Goal: Information Seeking & Learning: Compare options

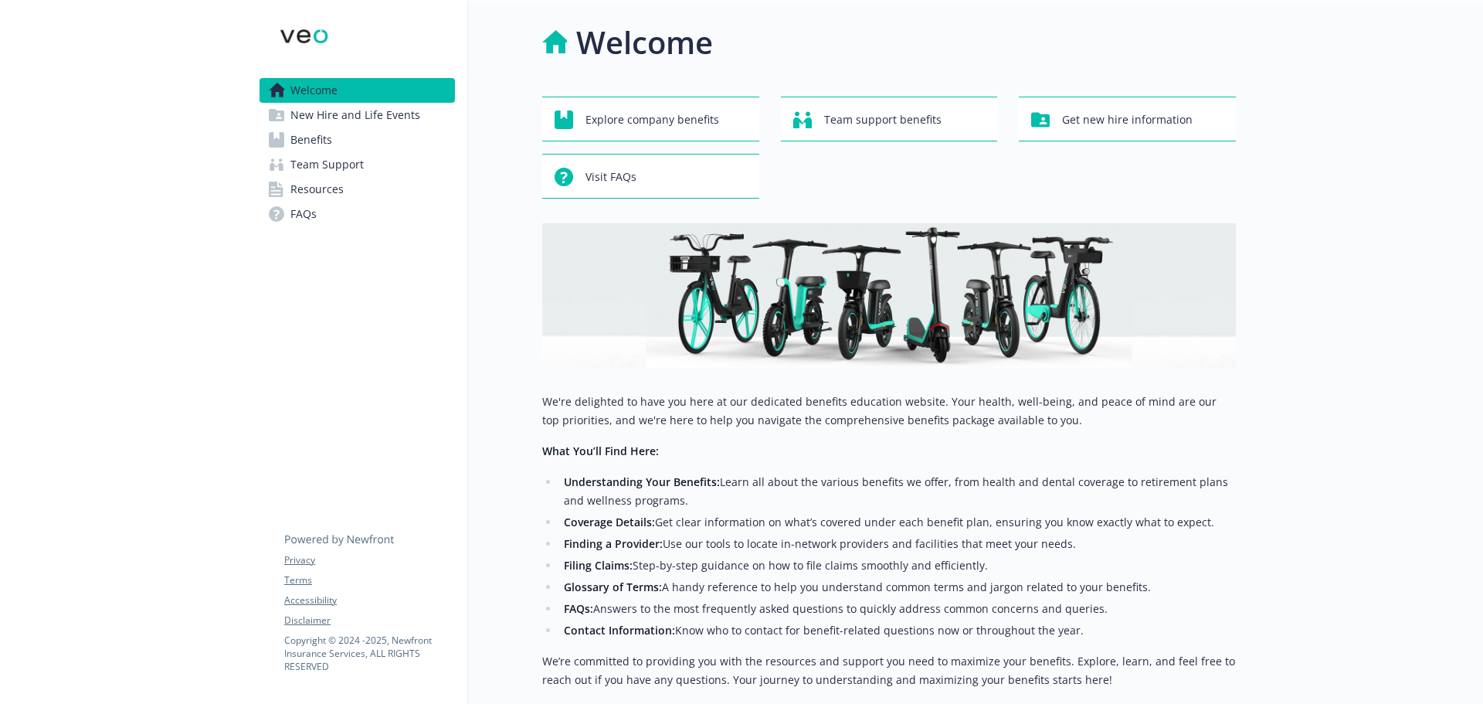
click at [300, 140] on span "Benefits" at bounding box center [311, 139] width 42 height 25
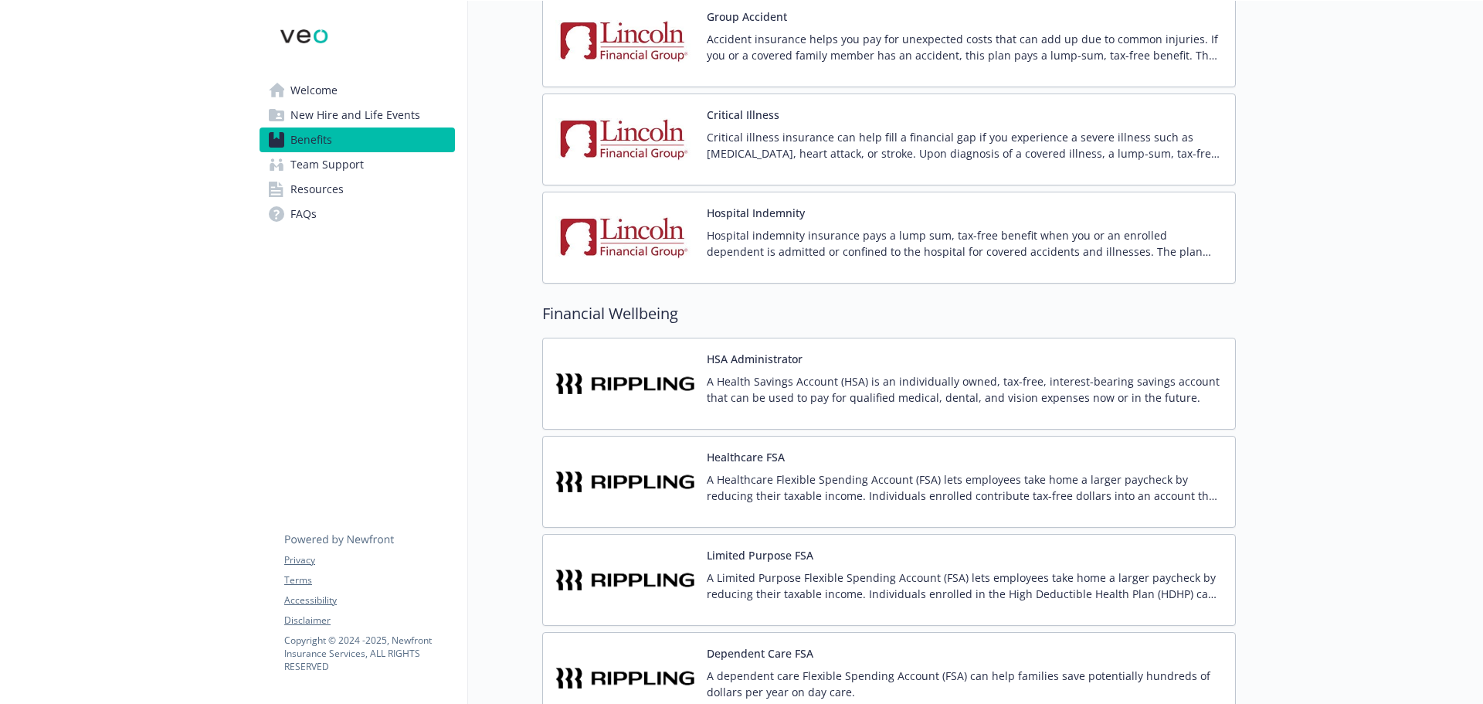
scroll to position [1777, 0]
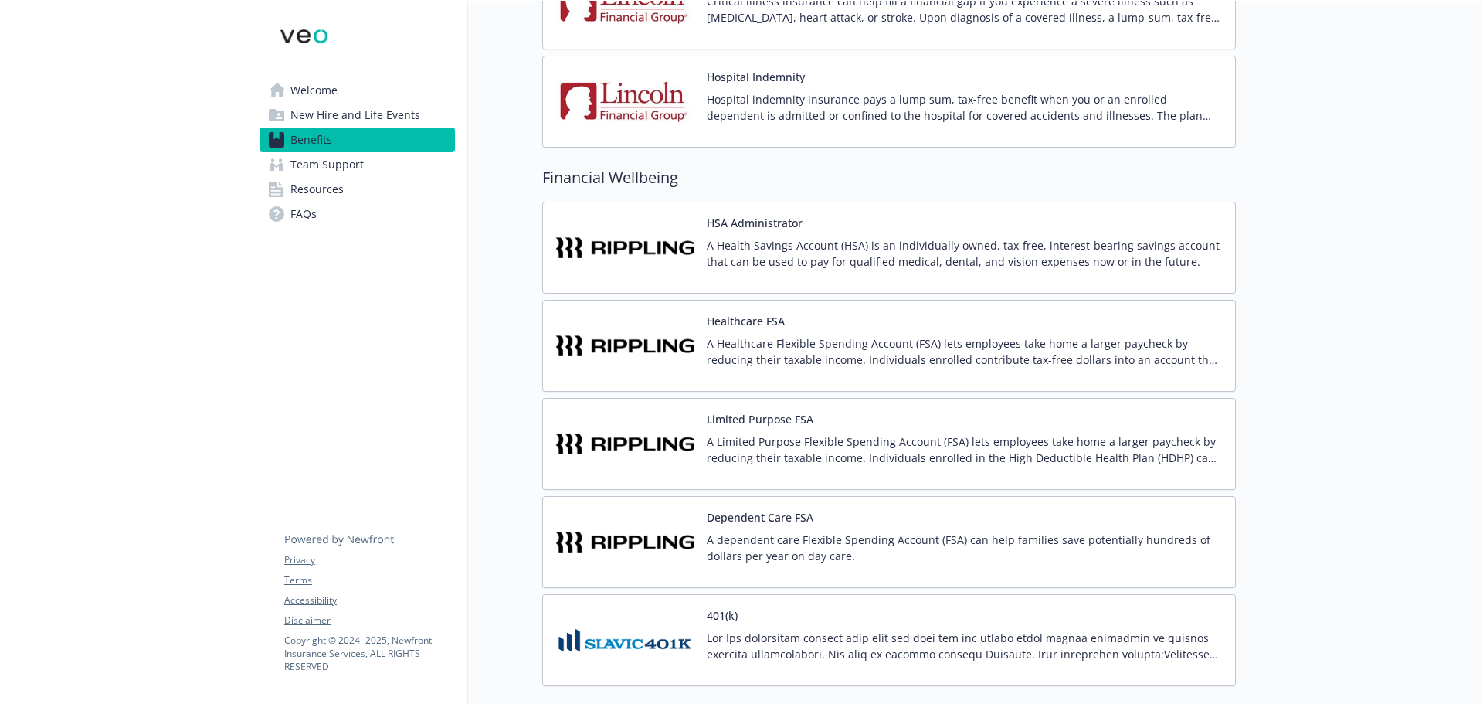
click at [723, 246] on p "A Health Savings Account (HSA) is an individually owned, tax-free, interest-bea…" at bounding box center [965, 253] width 516 height 32
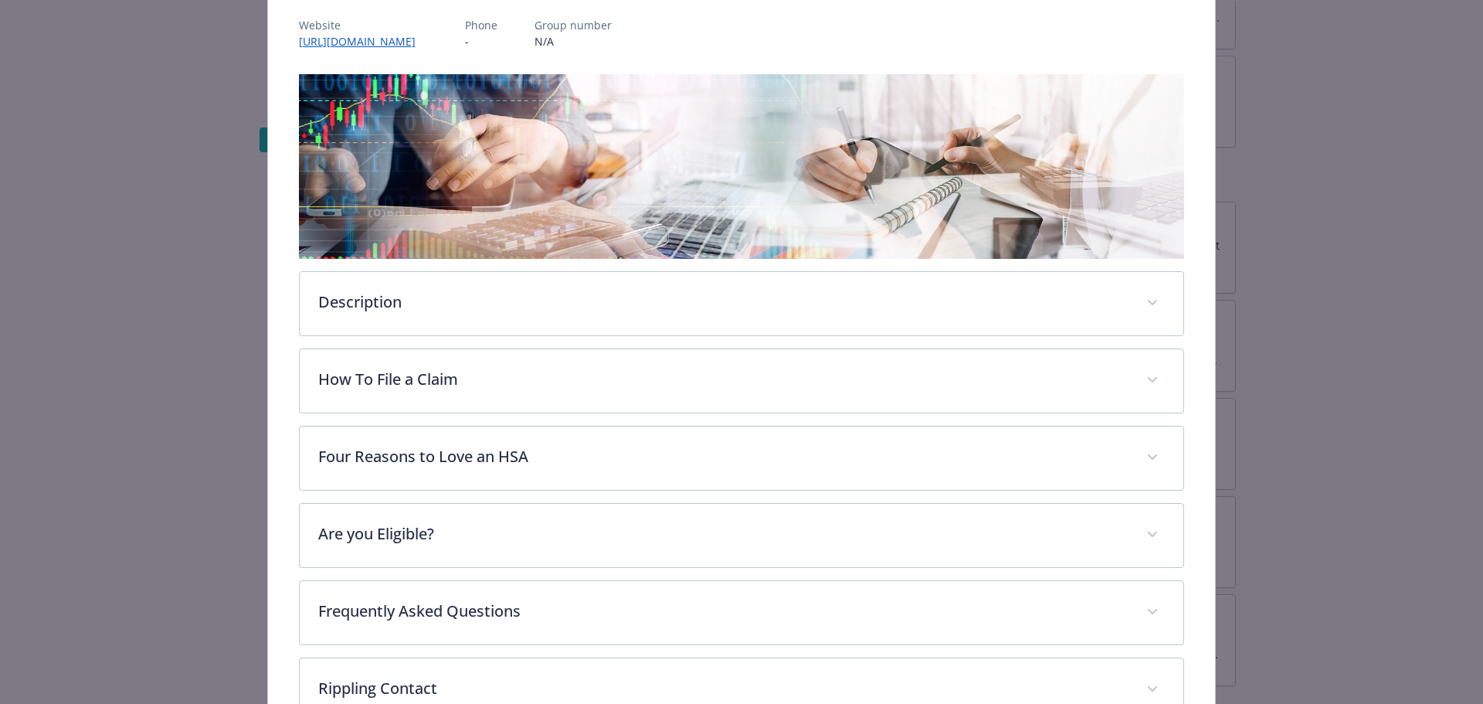
scroll to position [290, 0]
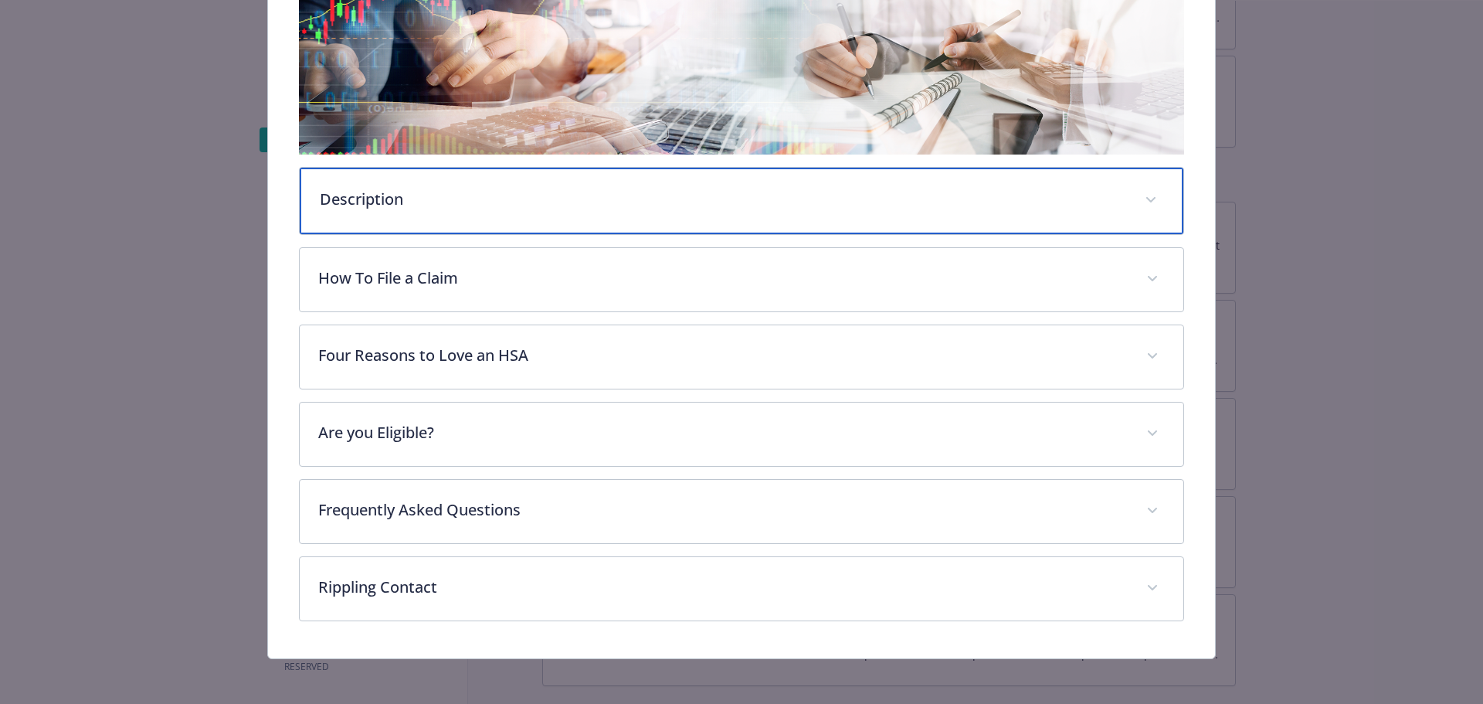
click at [373, 204] on p "Description" at bounding box center [723, 199] width 807 height 23
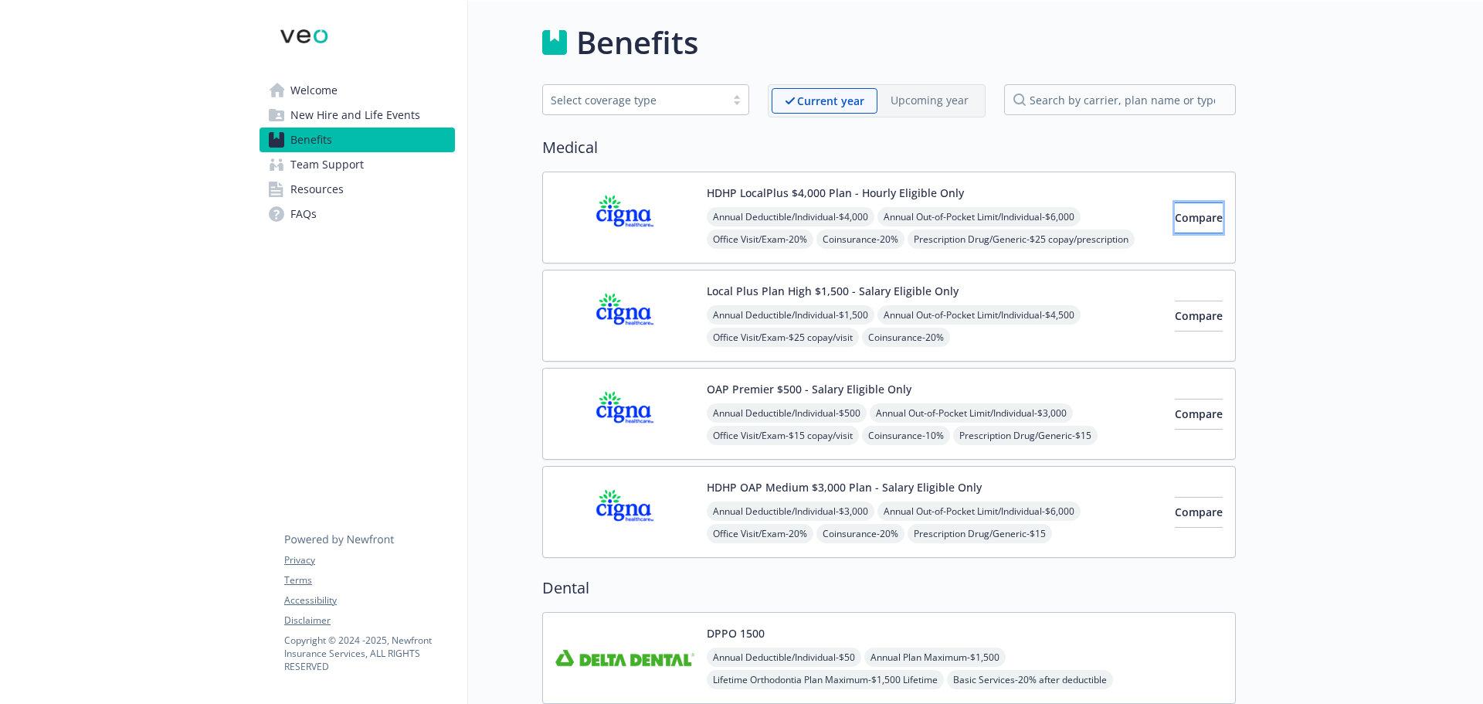
click at [1175, 218] on button "Compare" at bounding box center [1199, 217] width 48 height 31
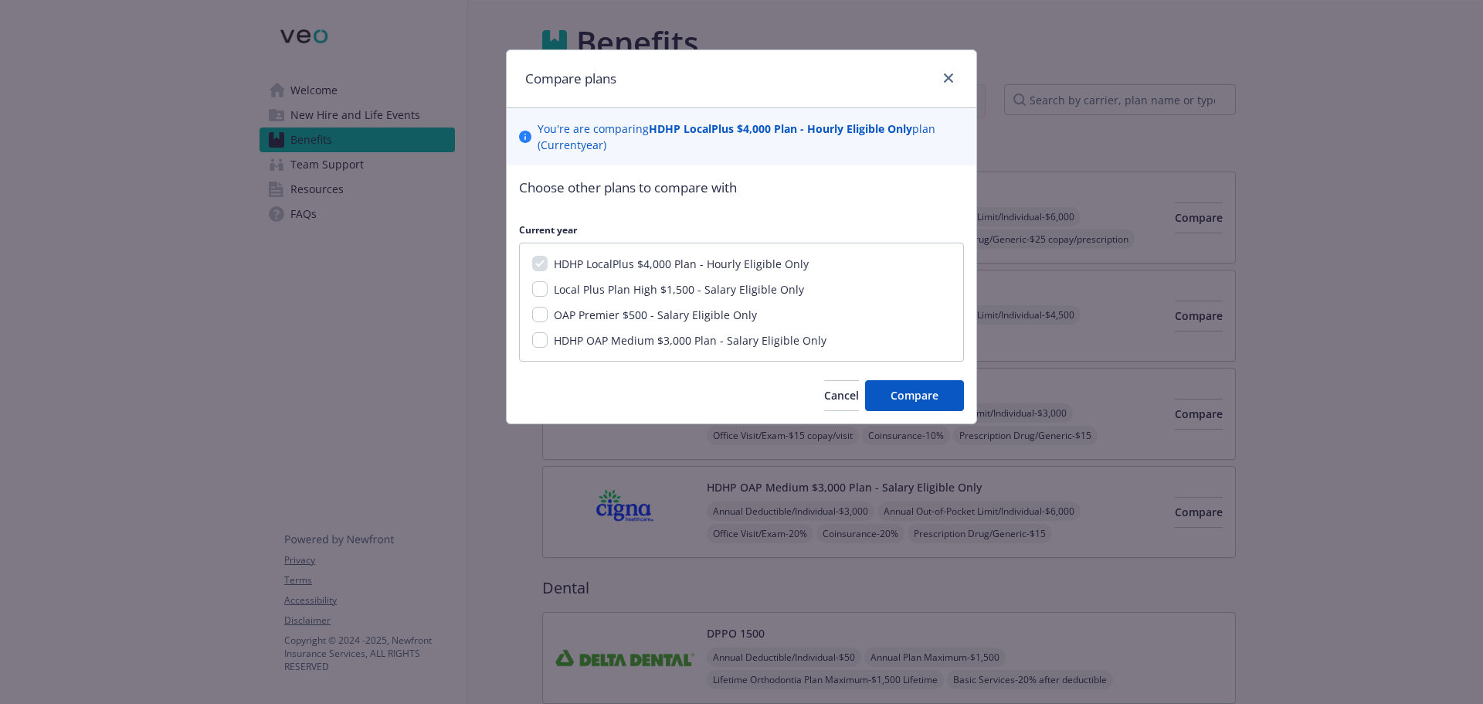
click at [594, 291] on span "Local Plus Plan High $1,500 - Salary Eligible Only" at bounding box center [679, 289] width 250 height 15
click at [548, 291] on input "Local Plus Plan High $1,500 - Salary Eligible Only" at bounding box center [539, 288] width 15 height 15
checkbox input "true"
click at [902, 391] on span "Compare" at bounding box center [915, 395] width 48 height 15
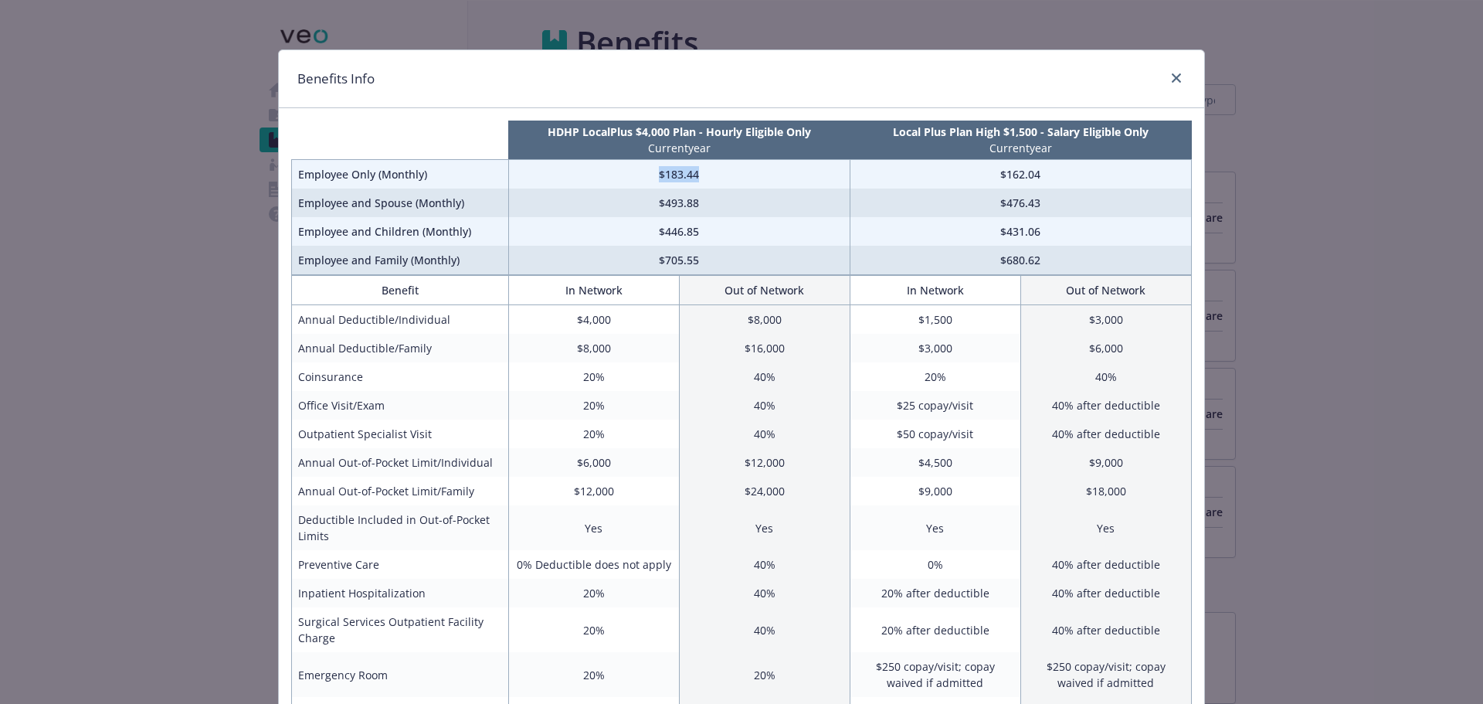
drag, startPoint x: 638, startPoint y: 170, endPoint x: 715, endPoint y: 180, distance: 77.1
click at [715, 180] on td "$183.44" at bounding box center [678, 174] width 341 height 29
click at [712, 183] on td "$183.44" at bounding box center [678, 174] width 341 height 29
click at [1174, 76] on icon "close" at bounding box center [1176, 77] width 9 height 9
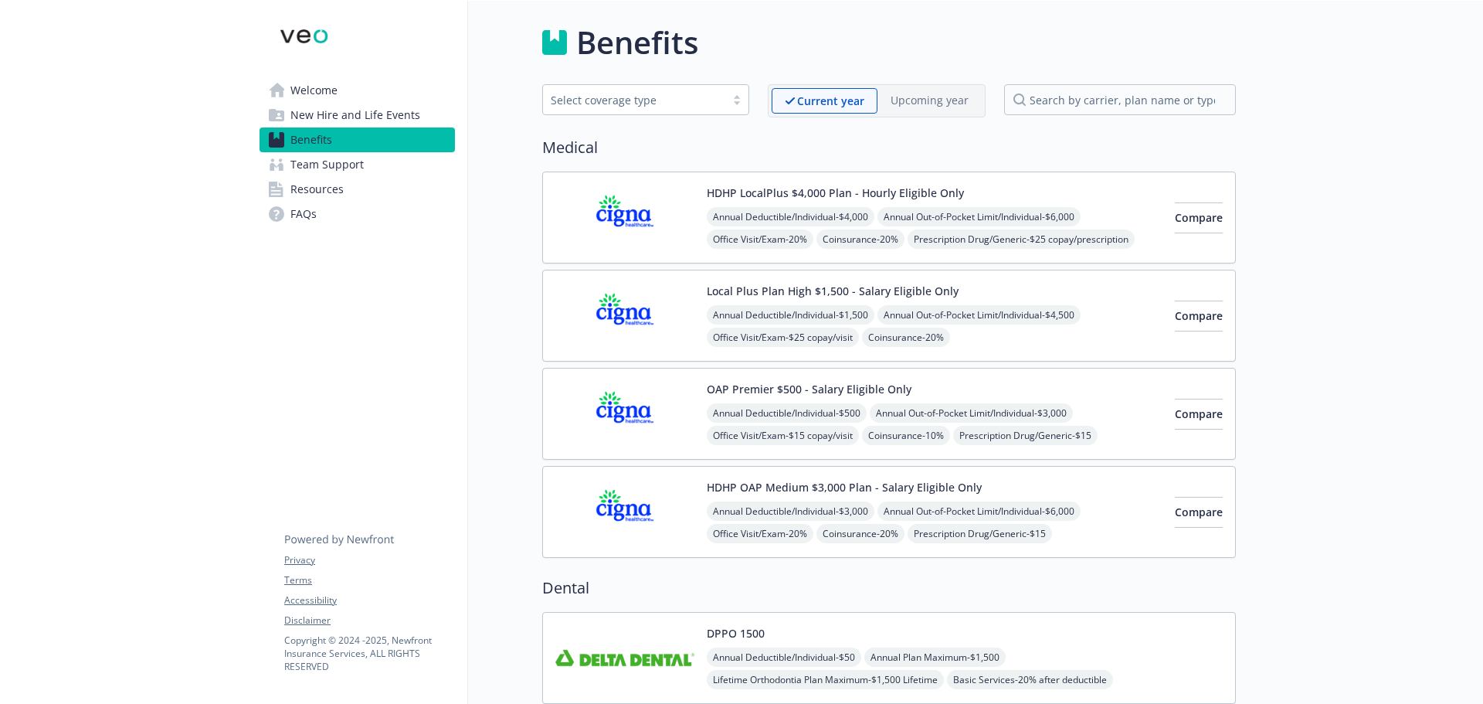
click at [826, 311] on span "Annual Deductible/Individual - $1,500" at bounding box center [791, 314] width 168 height 19
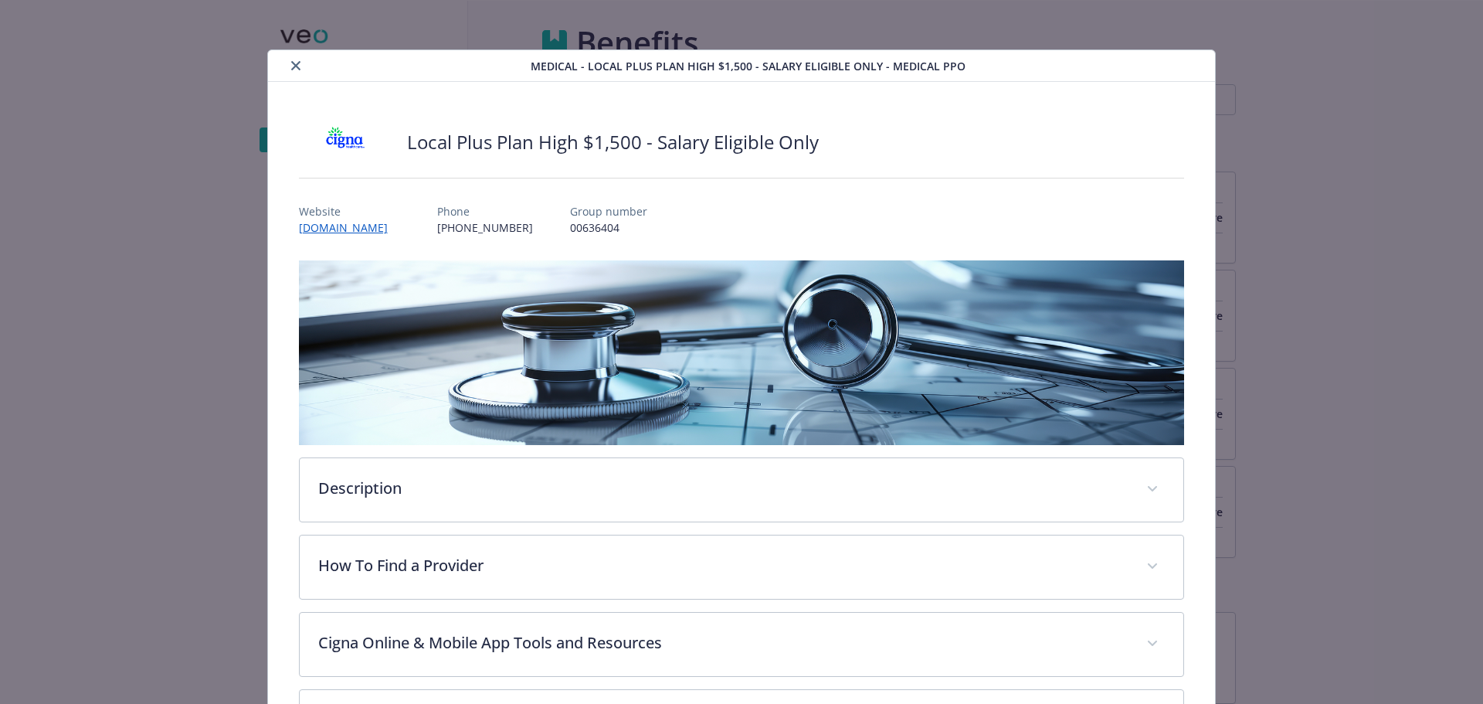
scroll to position [46, 0]
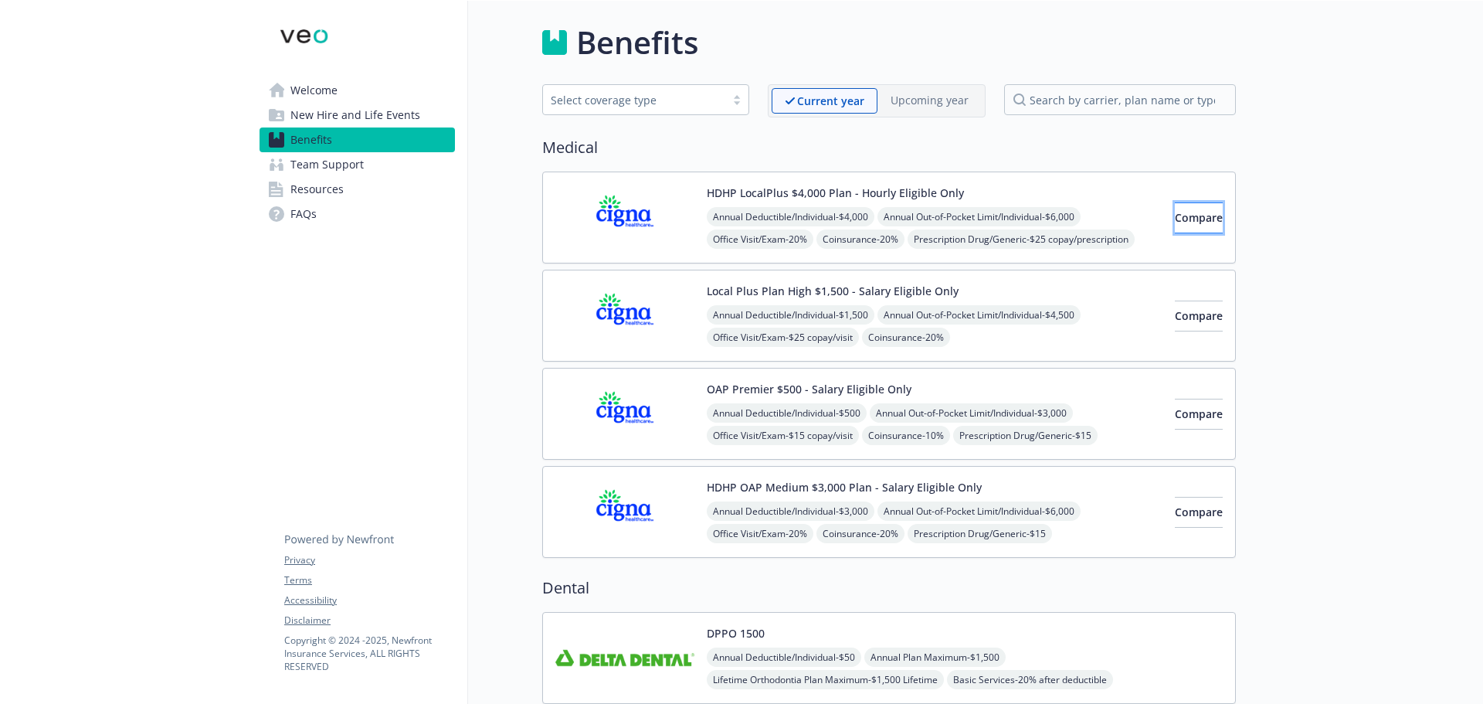
click at [1194, 223] on span "Compare" at bounding box center [1199, 217] width 48 height 15
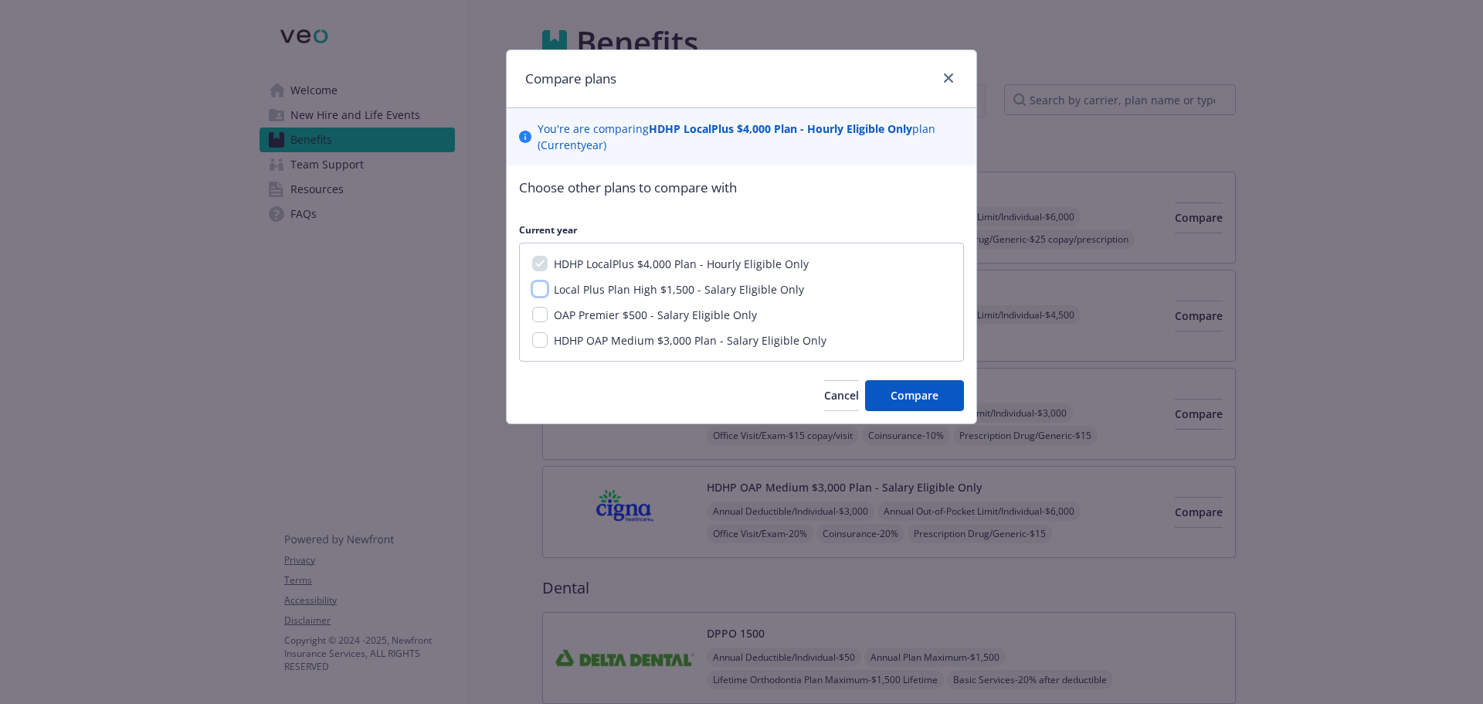
click at [539, 290] on input "Local Plus Plan High $1,500 - Salary Eligible Only" at bounding box center [539, 288] width 15 height 15
checkbox input "true"
click at [538, 309] on input "OAP Premier $500 - Salary Eligible Only" at bounding box center [539, 314] width 15 height 15
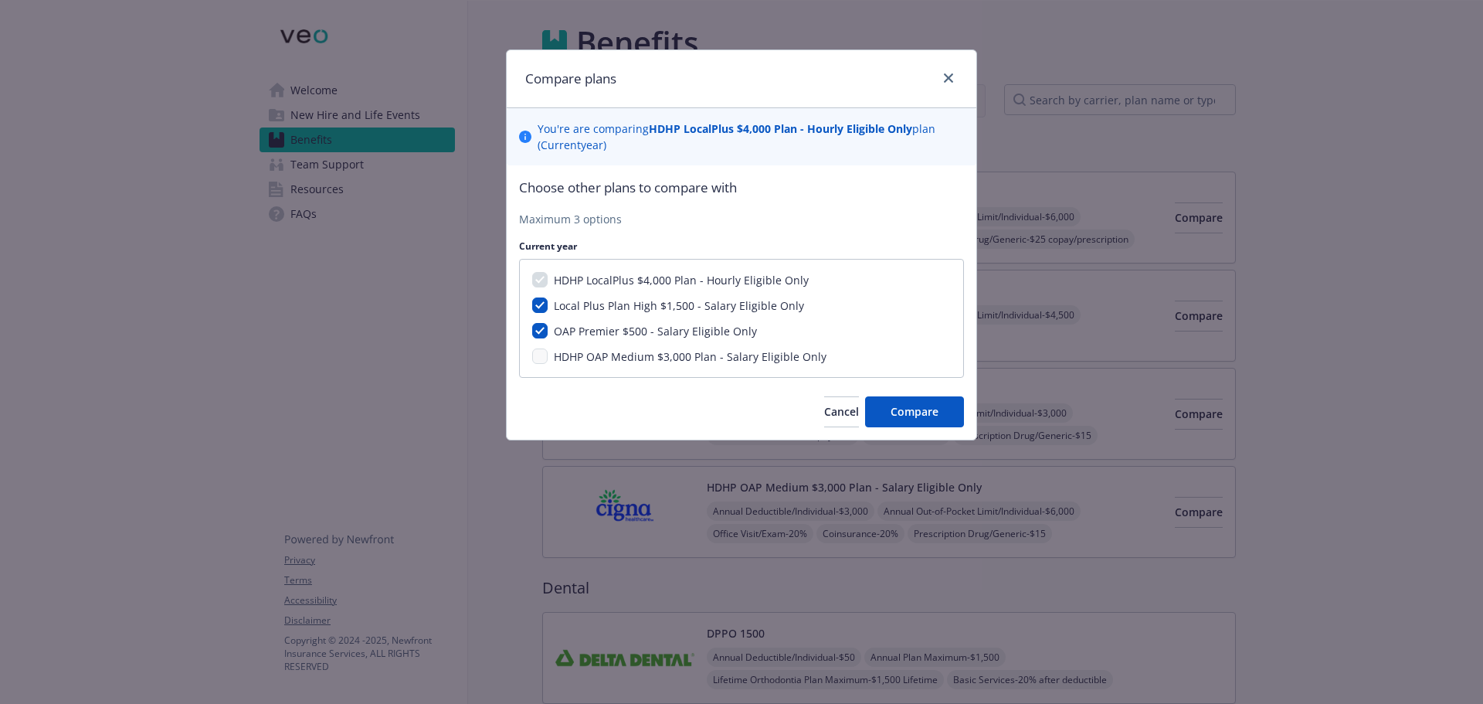
click at [535, 348] on div "HDHP LocalPlus $4,000 Plan - Hourly Eligible Only Local Plus Plan High $1,500 -…" at bounding box center [741, 318] width 445 height 119
click at [542, 340] on div "HDHP LocalPlus $4,000 Plan - Hourly Eligible Only Local Plus Plan High $1,500 -…" at bounding box center [741, 318] width 445 height 119
click at [532, 330] on input "OAP Premier $500 - Salary Eligible Only" at bounding box center [539, 330] width 15 height 15
checkbox input "false"
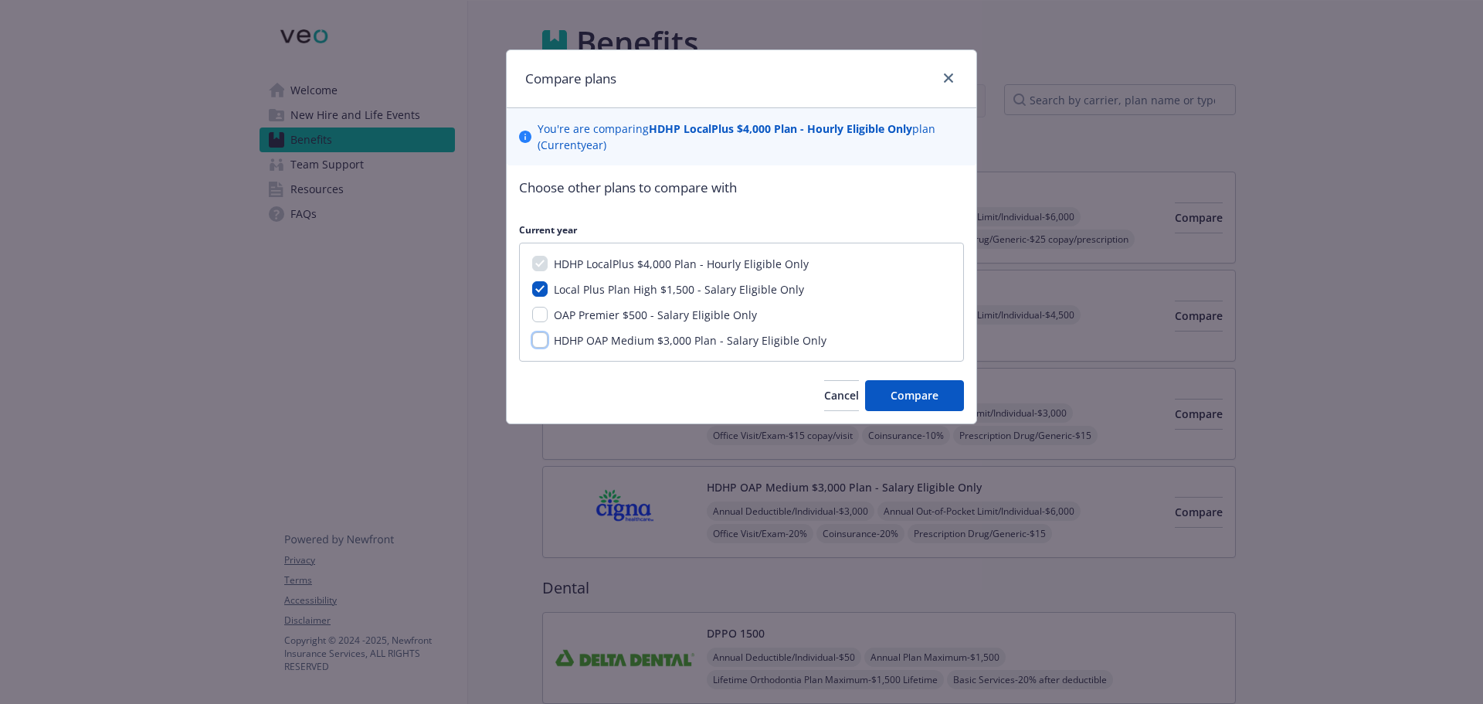
click at [538, 335] on input "HDHP OAP Medium $3,000 Plan - Salary Eligible Only" at bounding box center [539, 339] width 15 height 15
checkbox input "true"
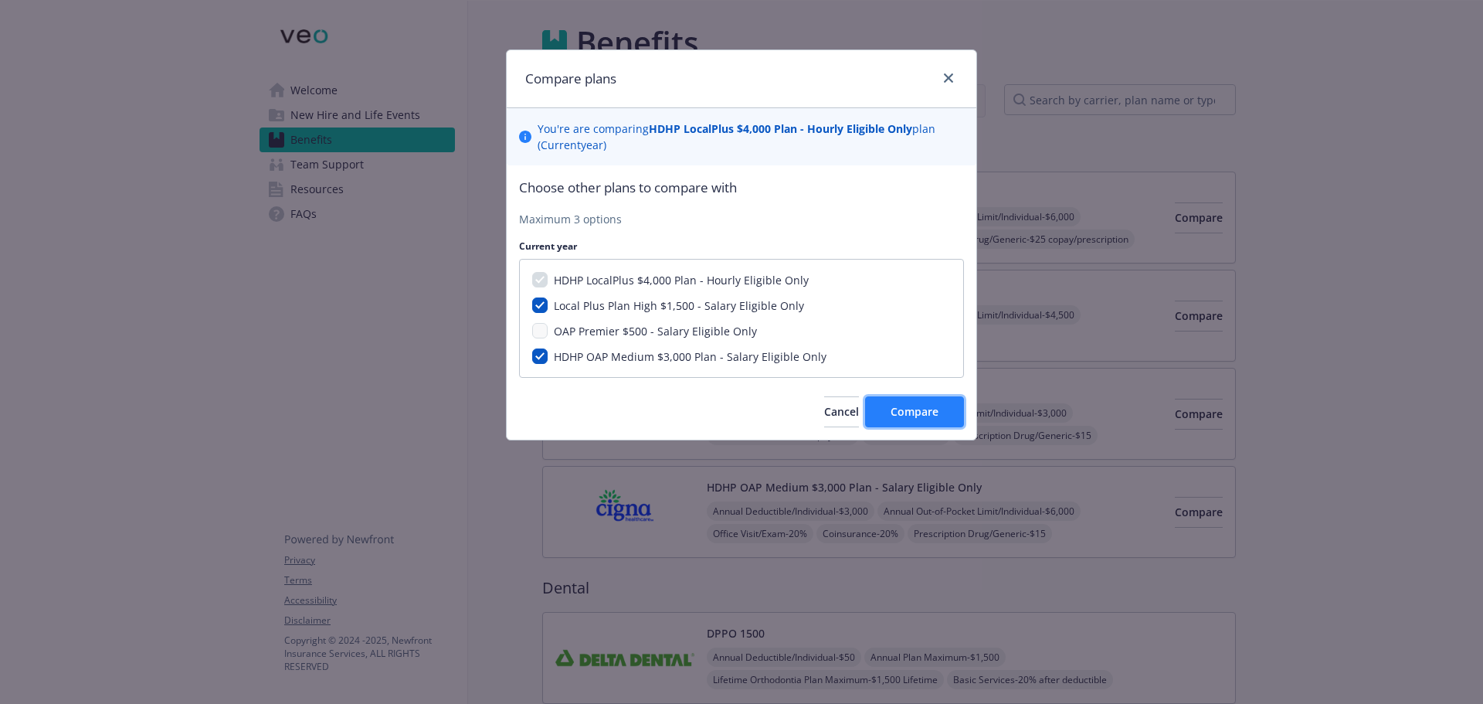
click at [938, 422] on button "Compare" at bounding box center [914, 411] width 99 height 31
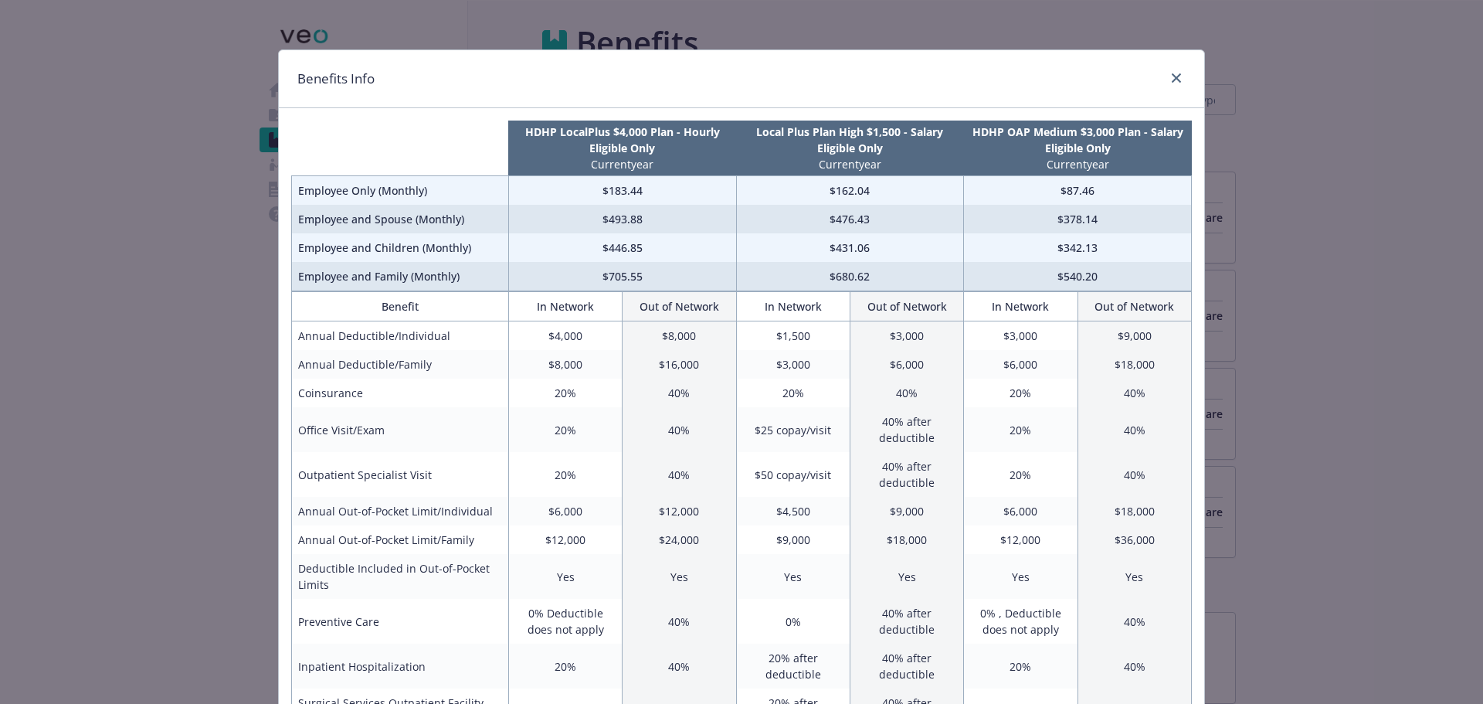
click at [1370, 200] on div "Benefits Info HDHP LocalPlus $4,000 Plan - Hourly Eligible Only Current year Lo…" at bounding box center [741, 352] width 1483 height 704
drag, startPoint x: 1167, startPoint y: 80, endPoint x: 1164, endPoint y: 88, distance: 8.1
click at [1172, 80] on icon "close" at bounding box center [1176, 77] width 9 height 9
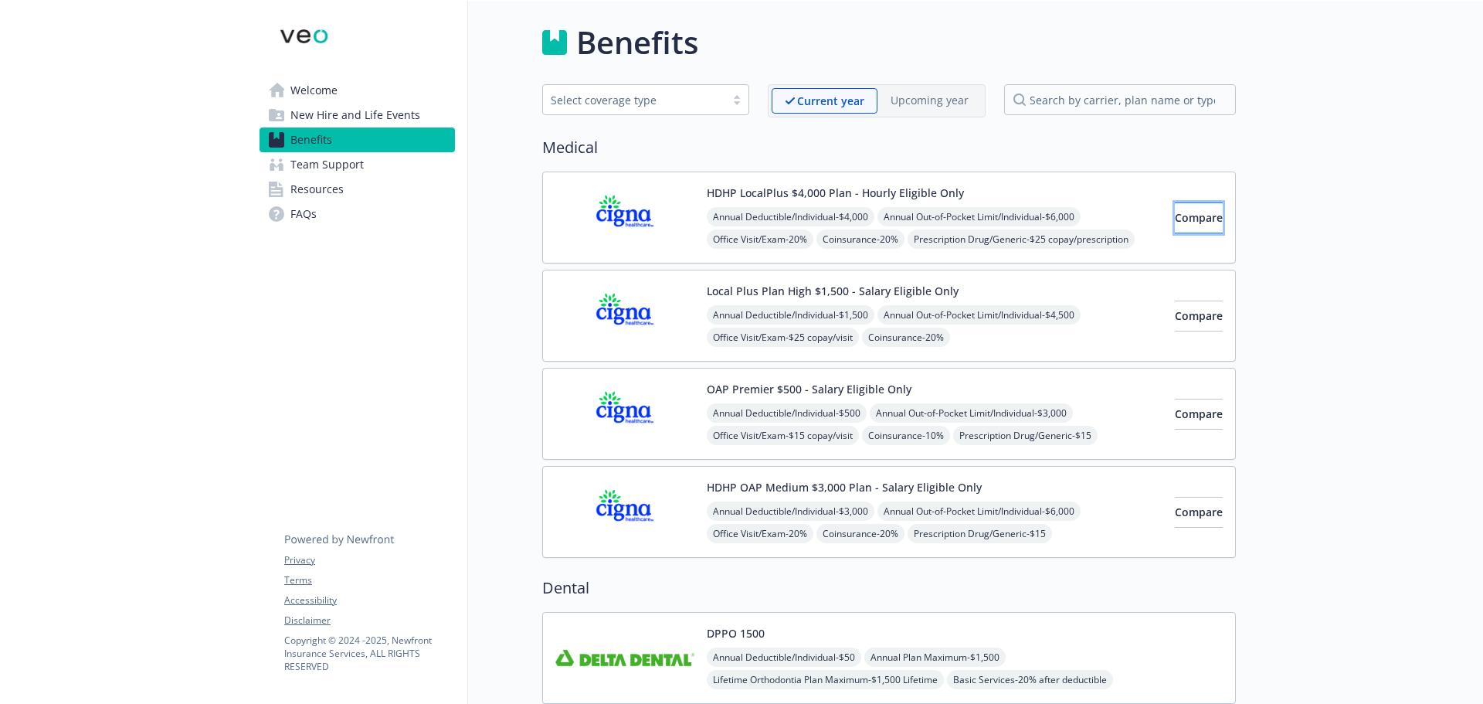
click at [1175, 212] on span "Compare" at bounding box center [1199, 217] width 48 height 15
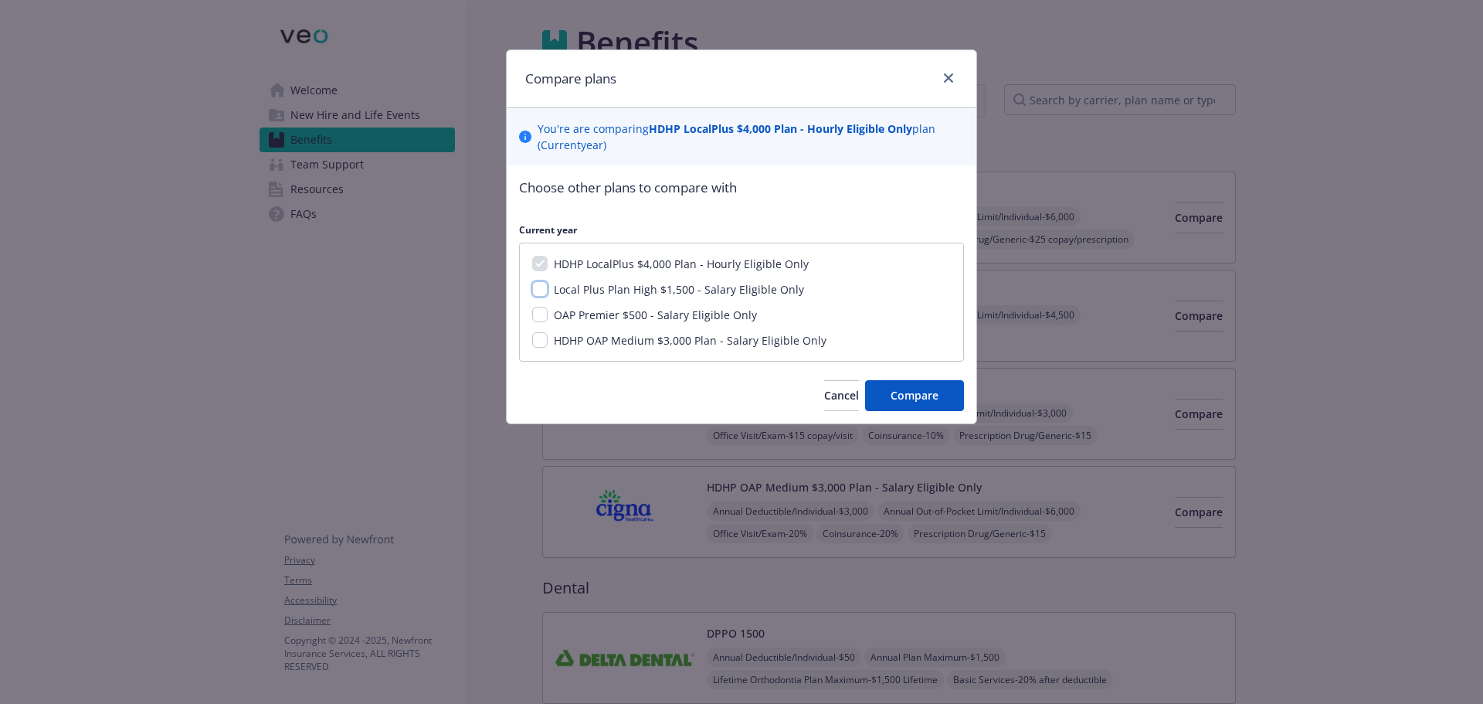
click at [543, 297] on input "Local Plus Plan High $1,500 - Salary Eligible Only" at bounding box center [539, 288] width 15 height 15
checkbox input "true"
click at [545, 316] on input "OAP Premier $500 - Salary Eligible Only" at bounding box center [539, 314] width 15 height 15
checkbox input "true"
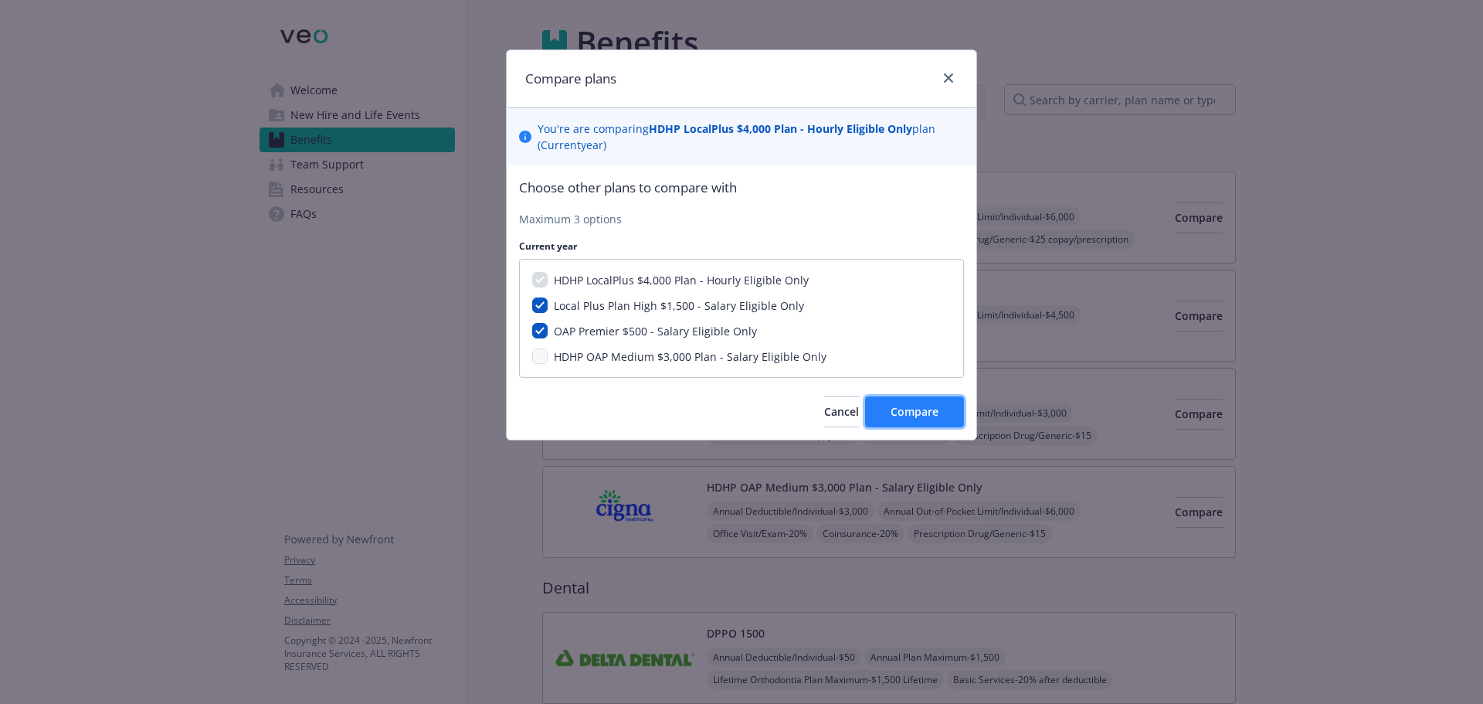
click at [933, 423] on button "Compare" at bounding box center [914, 411] width 99 height 31
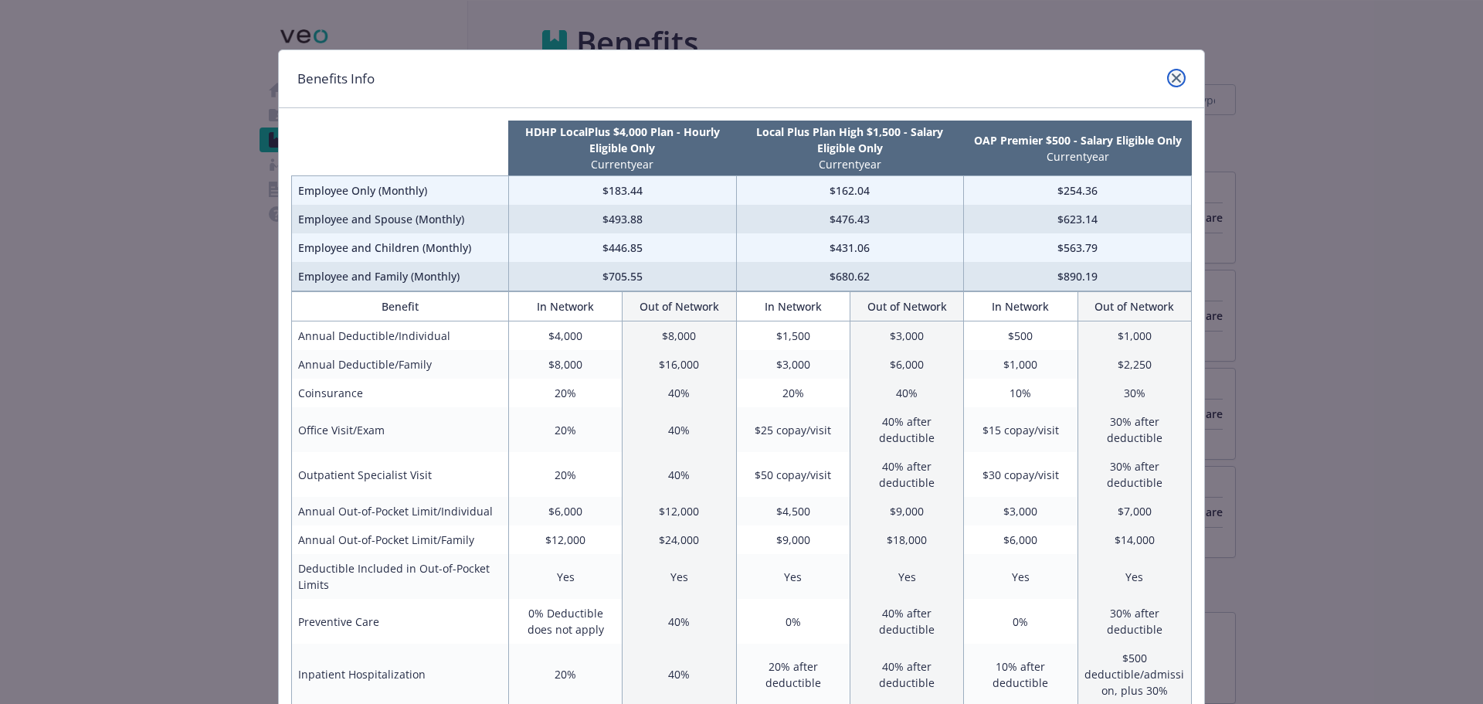
click at [1176, 79] on link "close" at bounding box center [1176, 78] width 19 height 19
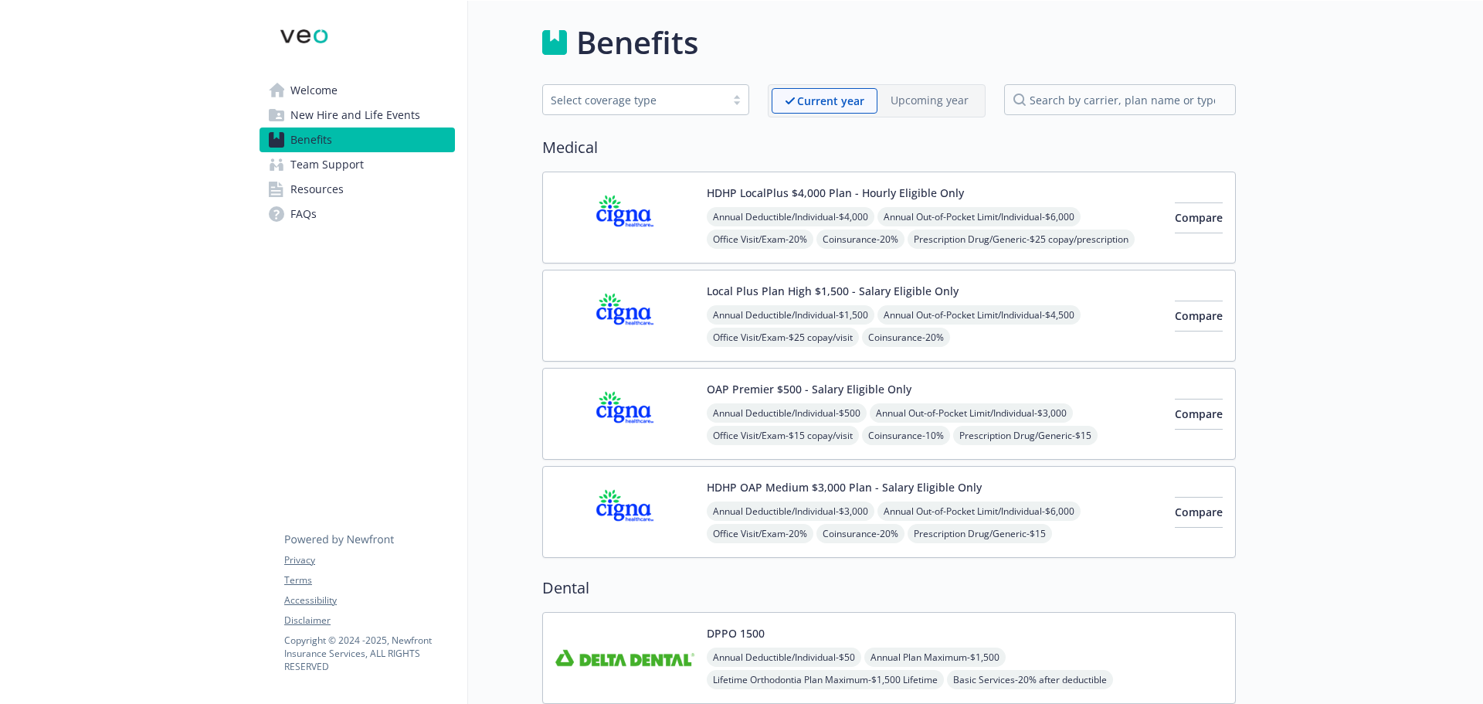
click at [313, 112] on span "New Hire and Life Events" at bounding box center [355, 115] width 130 height 25
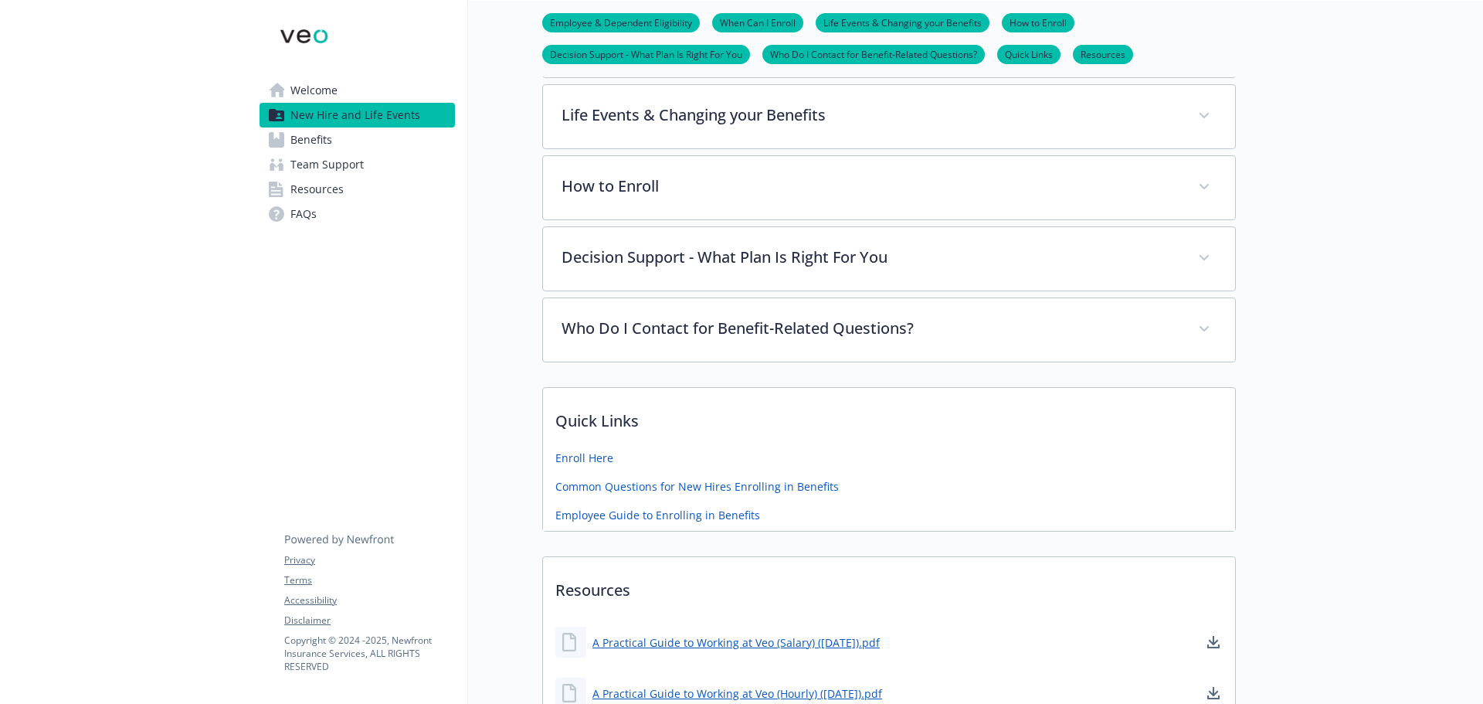
scroll to position [523, 0]
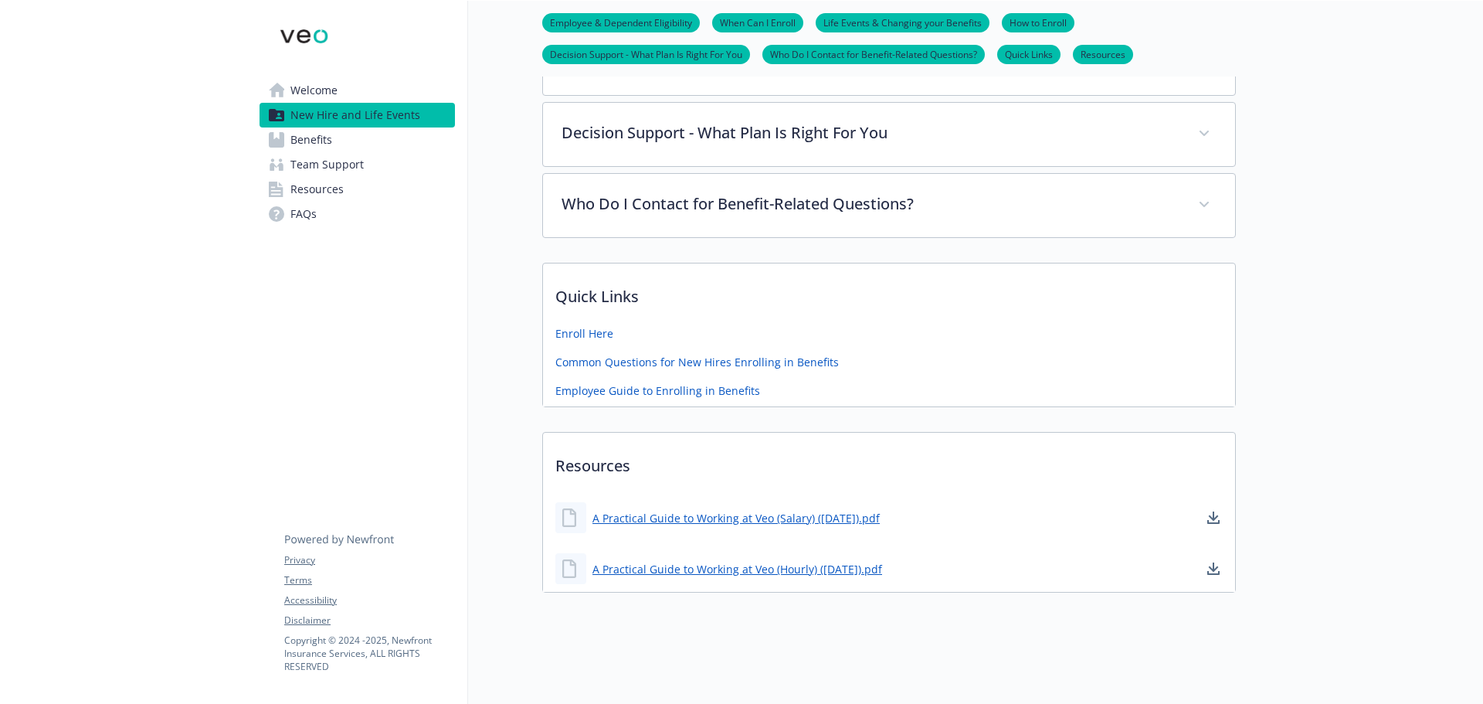
click at [595, 341] on div "Quick Links Enroll Here Common Questions for New Hires Enrolling in Benefits Em…" at bounding box center [889, 335] width 694 height 144
click at [601, 352] on link "Common Questions for New Hires Enrolling in Benefits" at bounding box center [698, 360] width 287 height 19
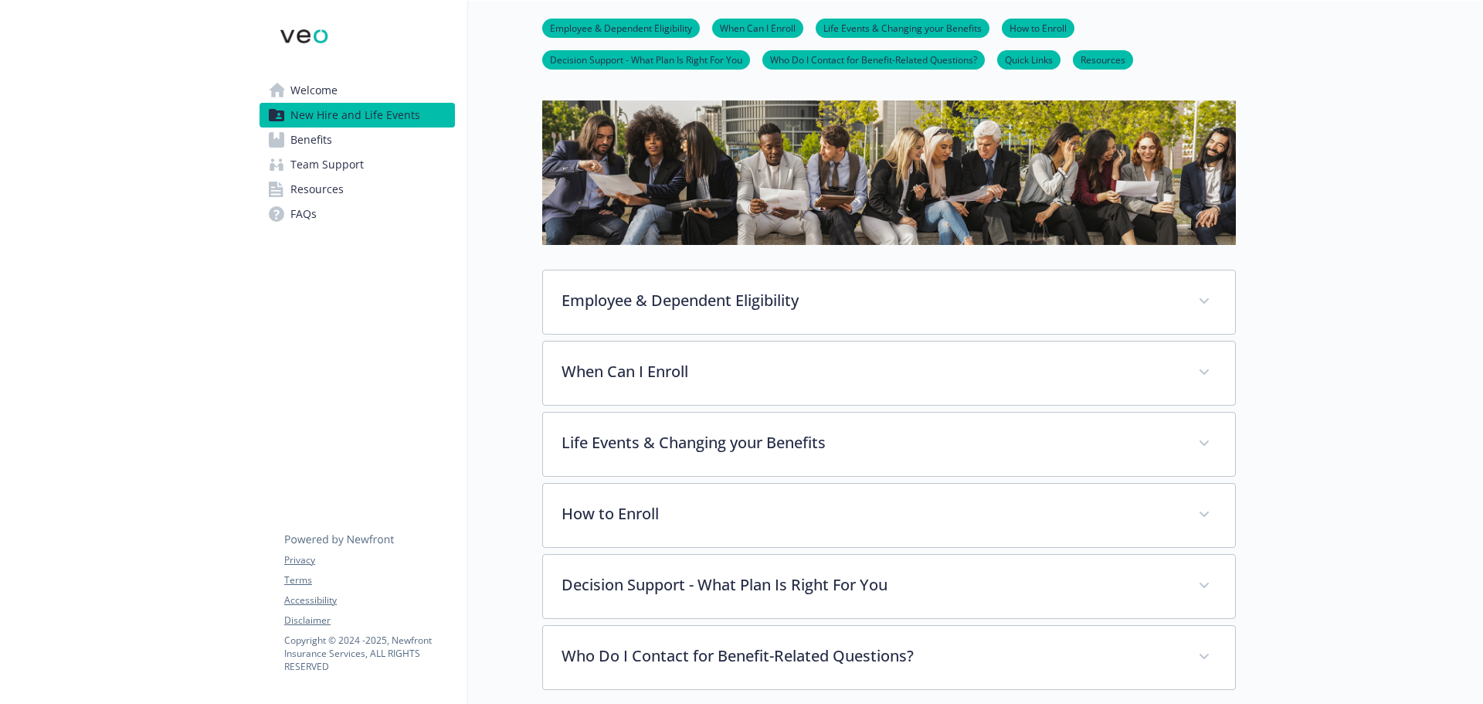
scroll to position [0, 0]
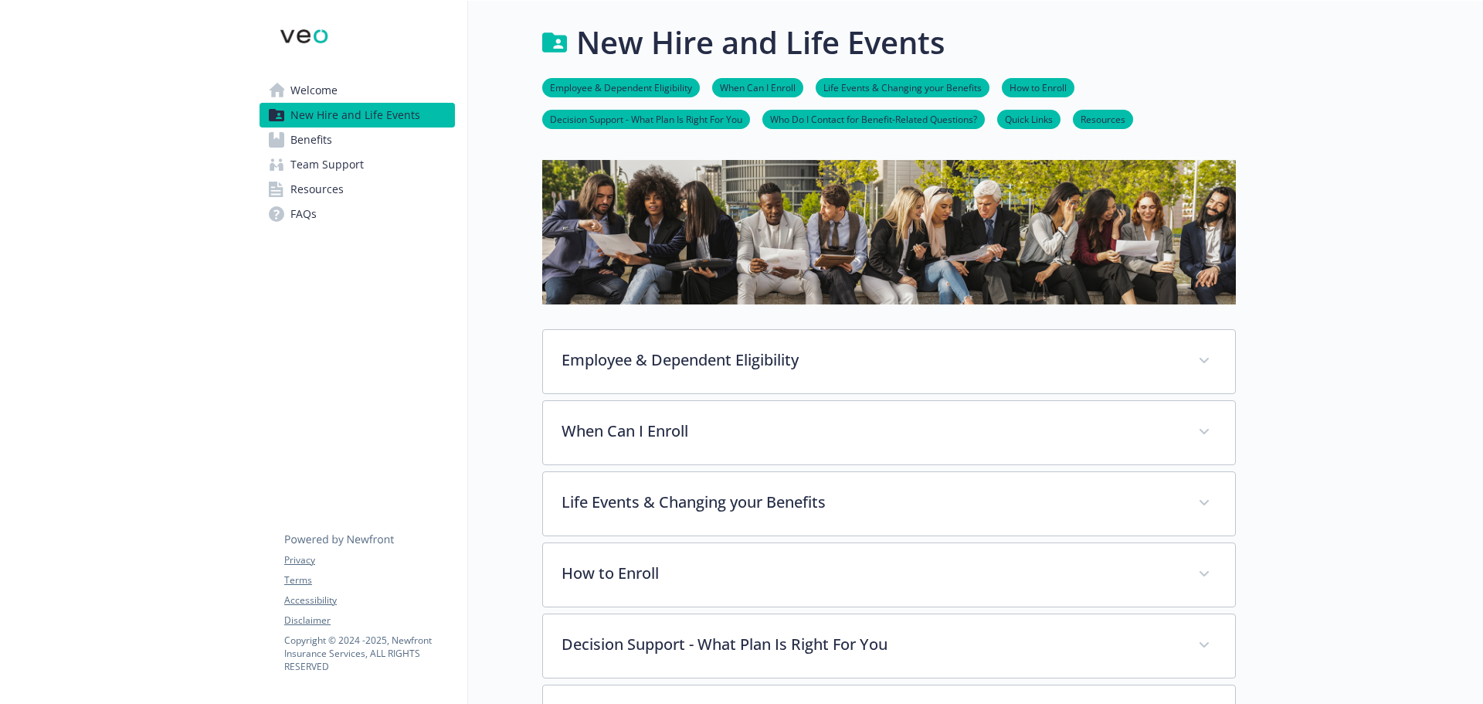
click at [306, 92] on span "Welcome" at bounding box center [313, 90] width 47 height 25
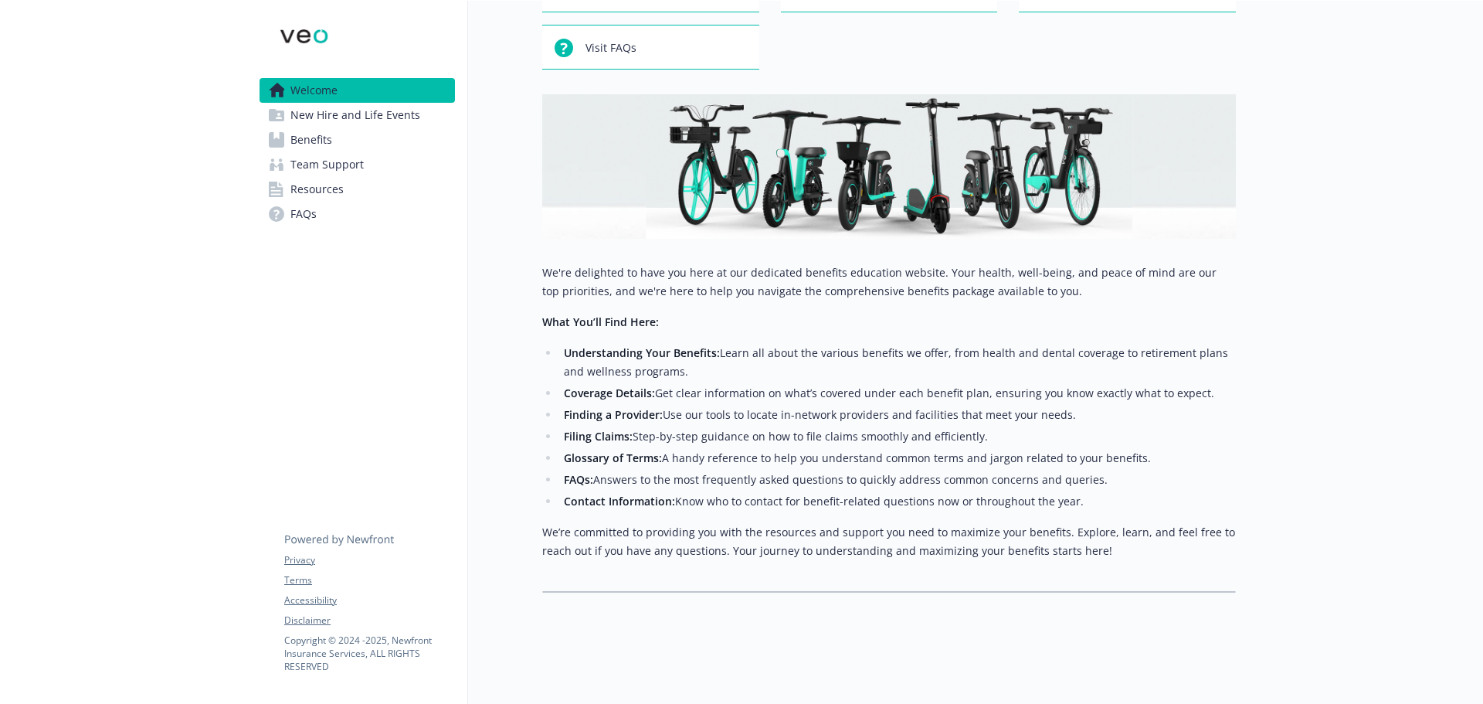
scroll to position [141, 0]
click at [309, 111] on span "New Hire and Life Events" at bounding box center [355, 115] width 130 height 25
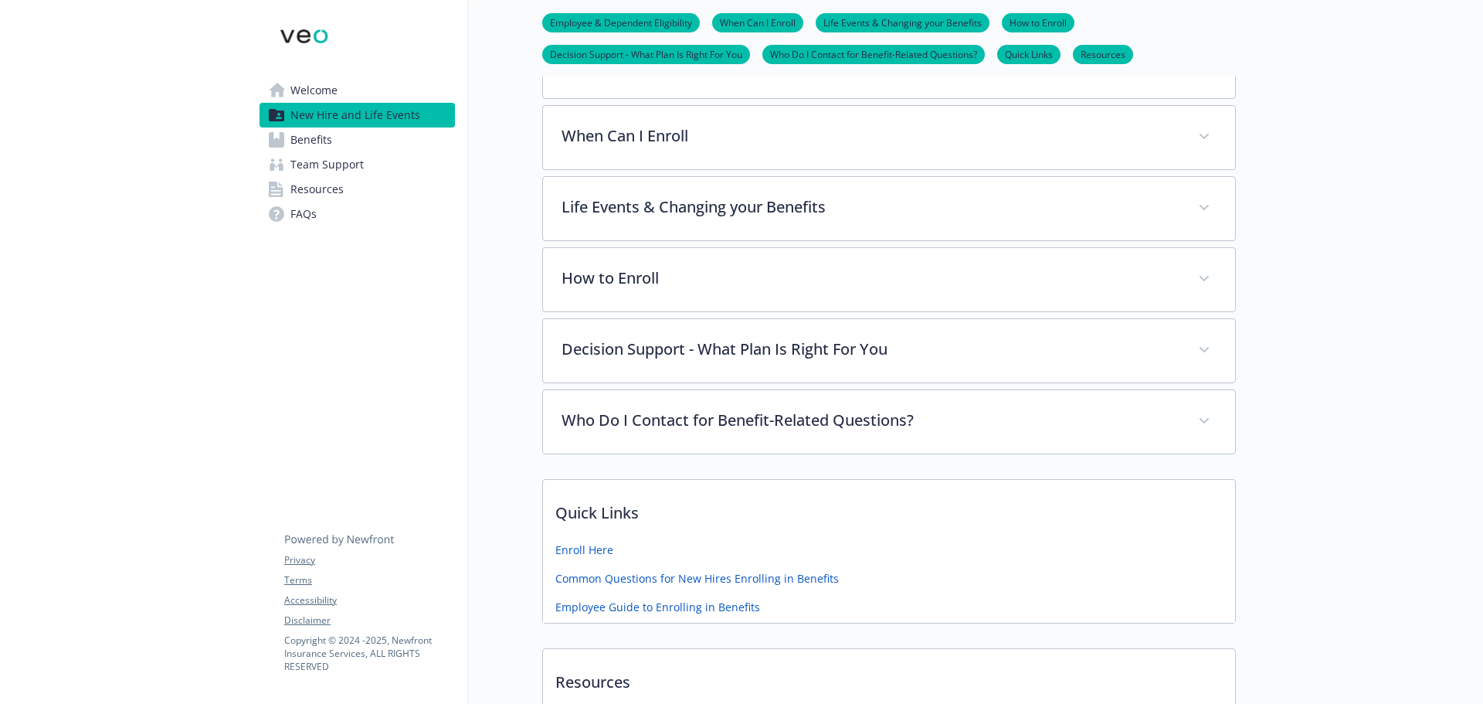
scroll to position [450, 0]
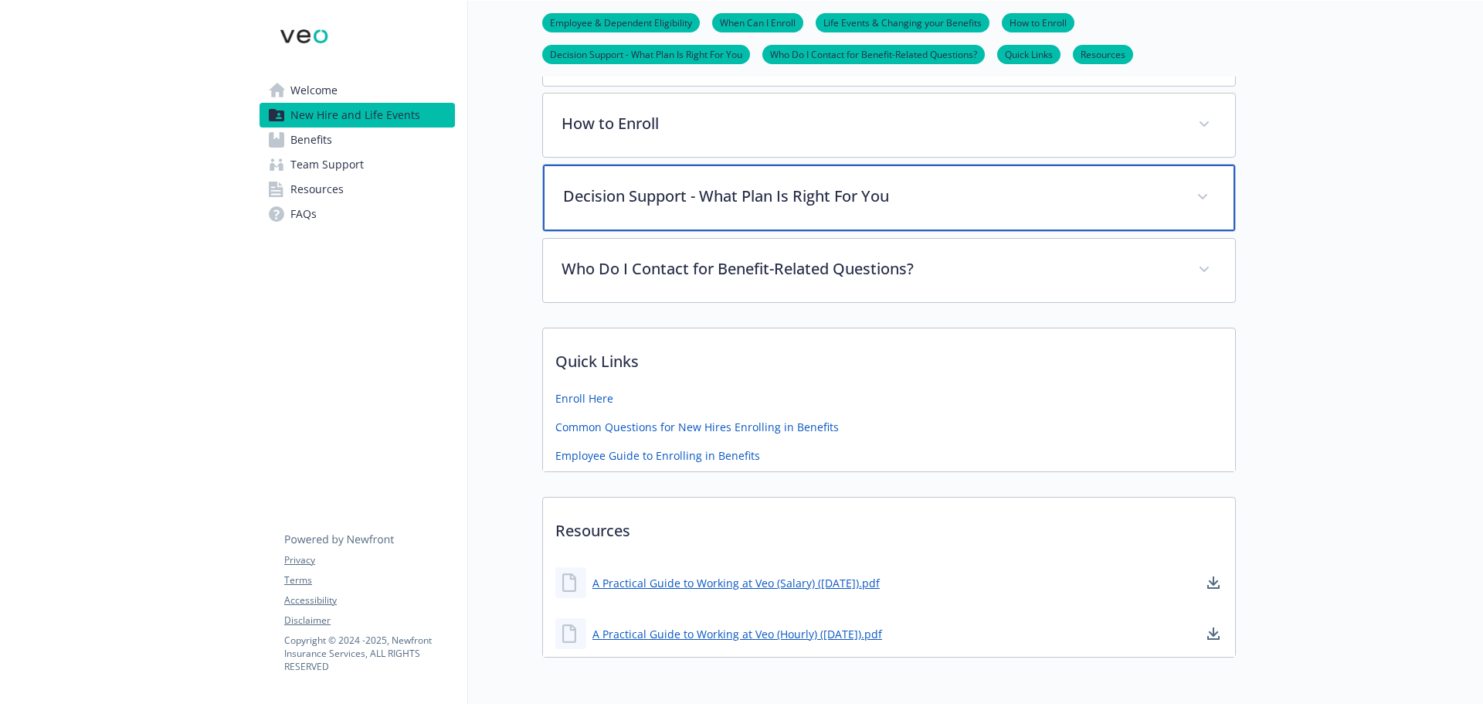
click at [663, 199] on p "Decision Support - What Plan Is Right For You" at bounding box center [870, 196] width 615 height 23
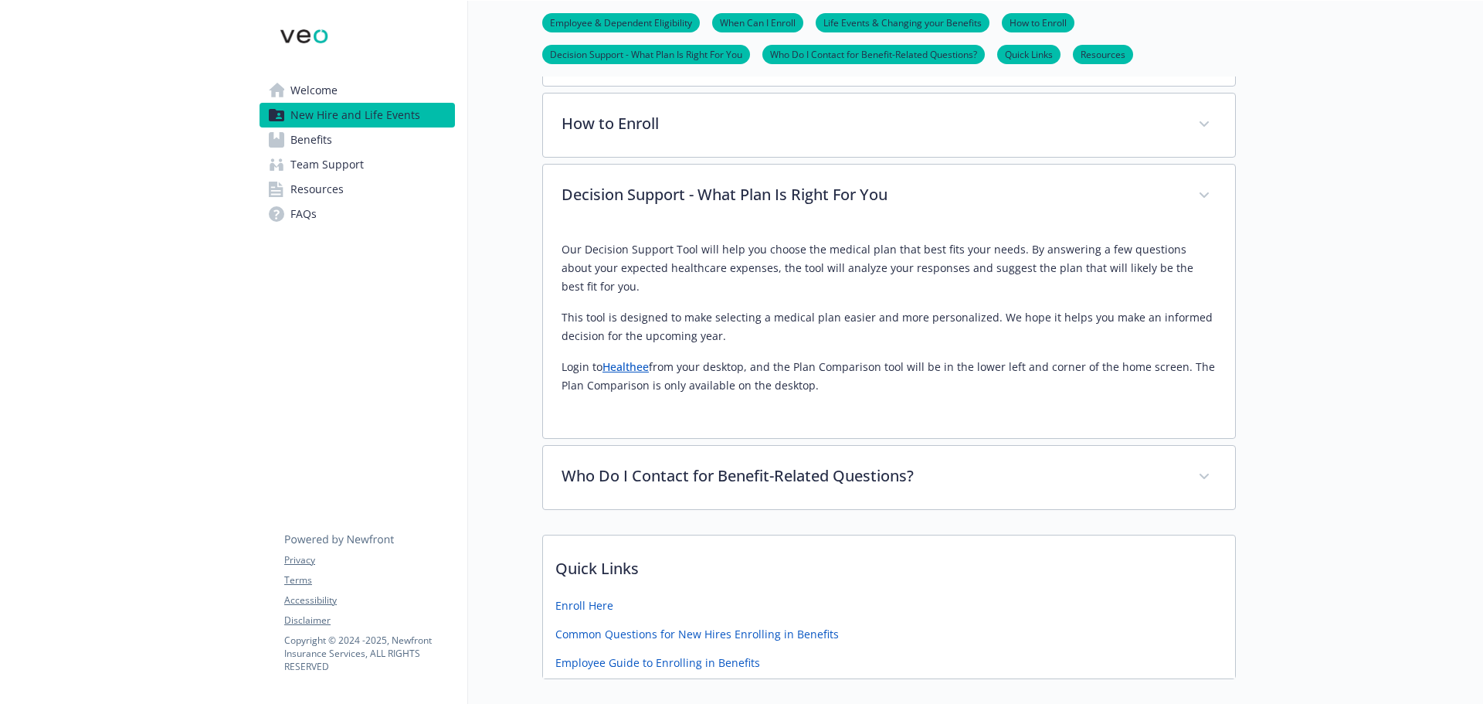
click at [834, 389] on p "Login to Healthee from your desktop, and the Plan Comparison tool will be in th…" at bounding box center [889, 376] width 655 height 37
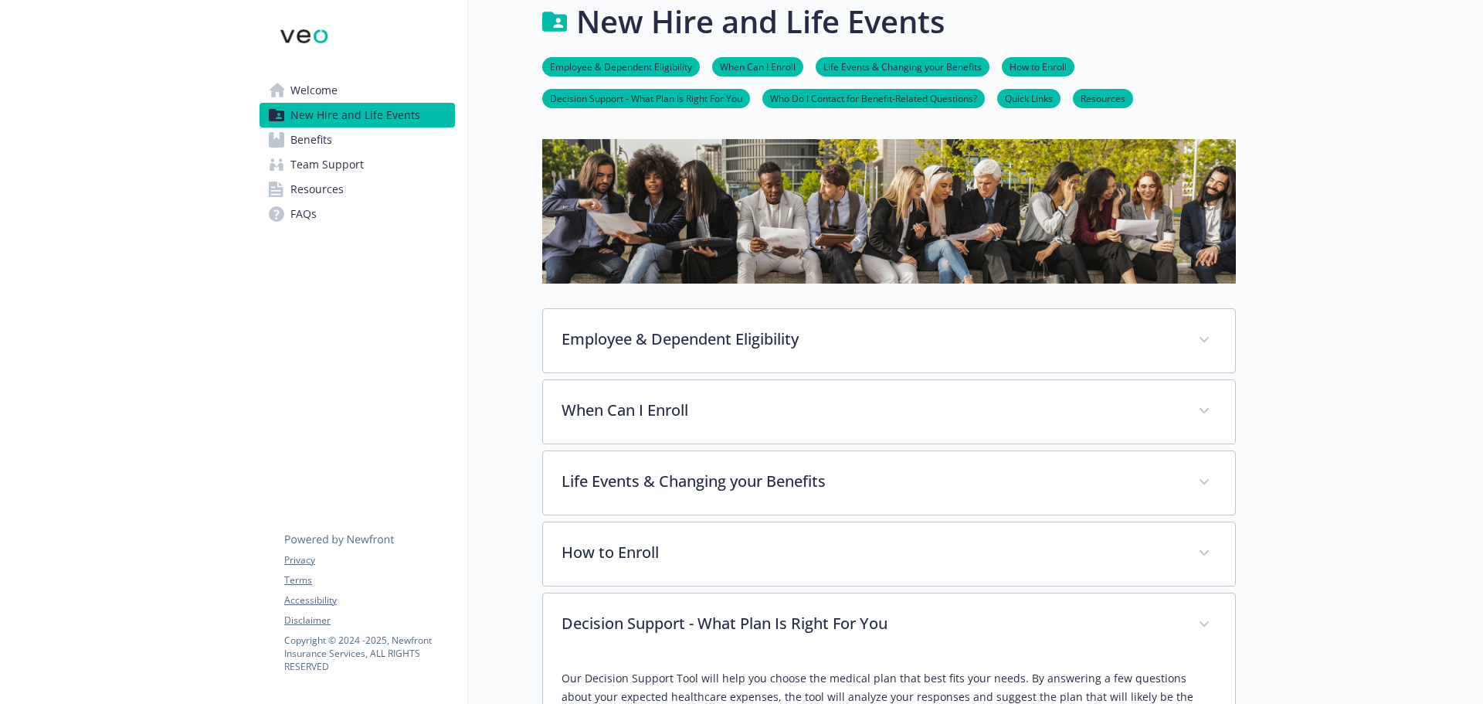
scroll to position [0, 0]
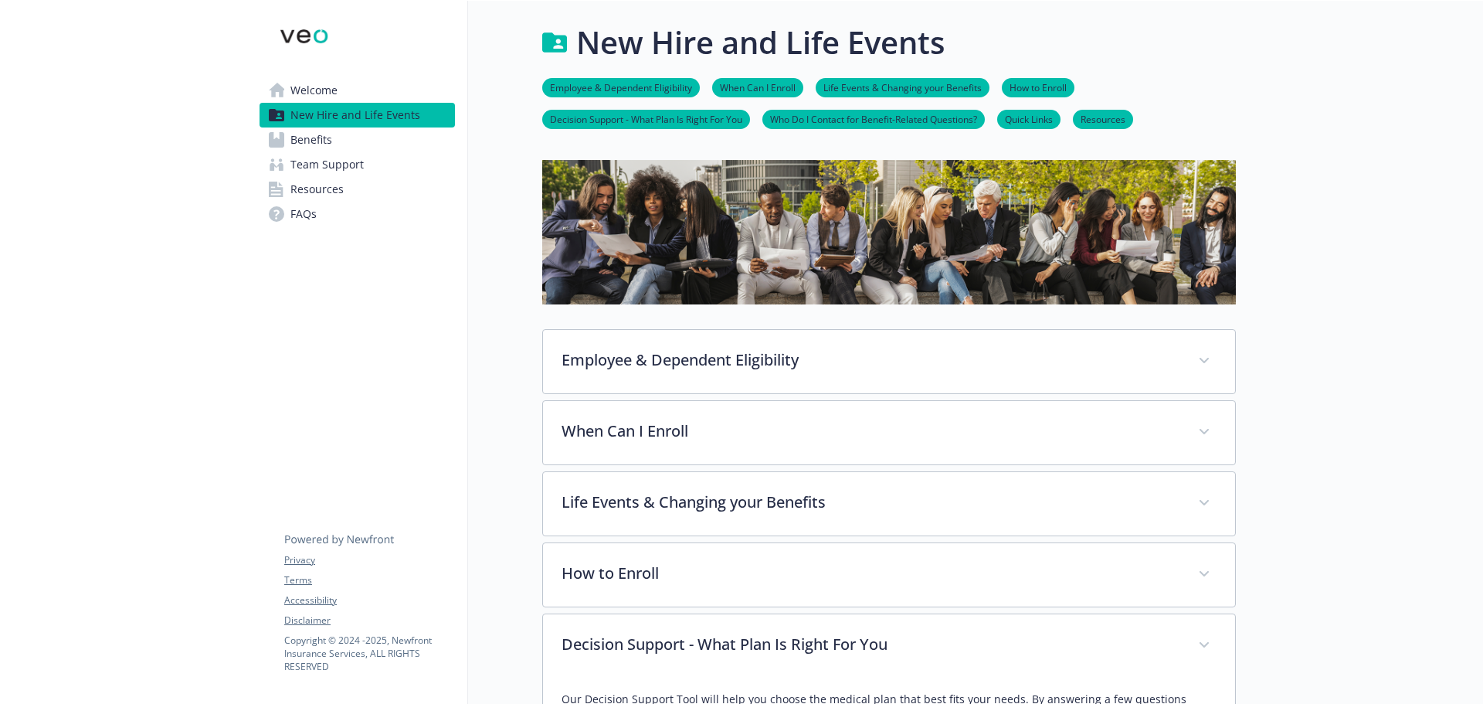
click at [1384, 209] on div at bounding box center [1359, 713] width 247 height 1425
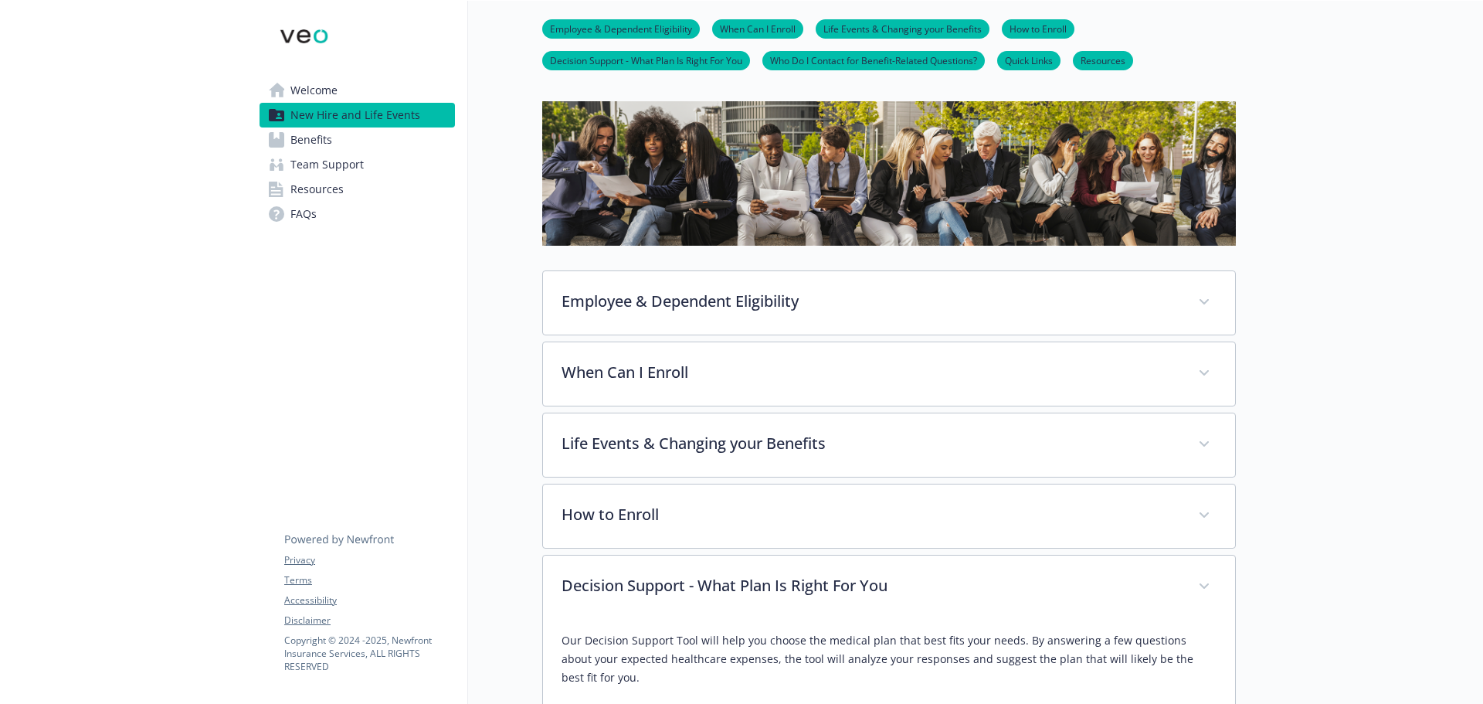
scroll to position [155, 0]
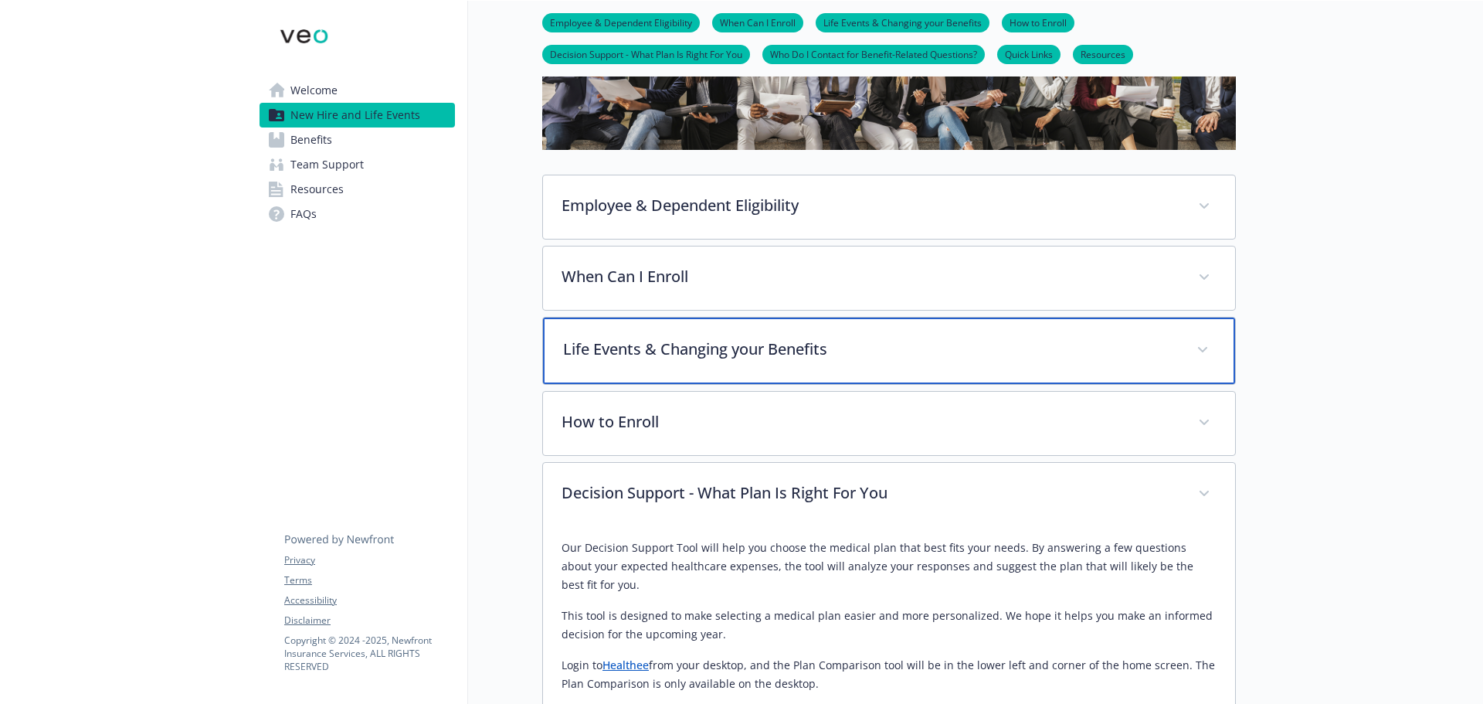
click at [653, 361] on div "Life Events & Changing your Benefits" at bounding box center [889, 351] width 692 height 66
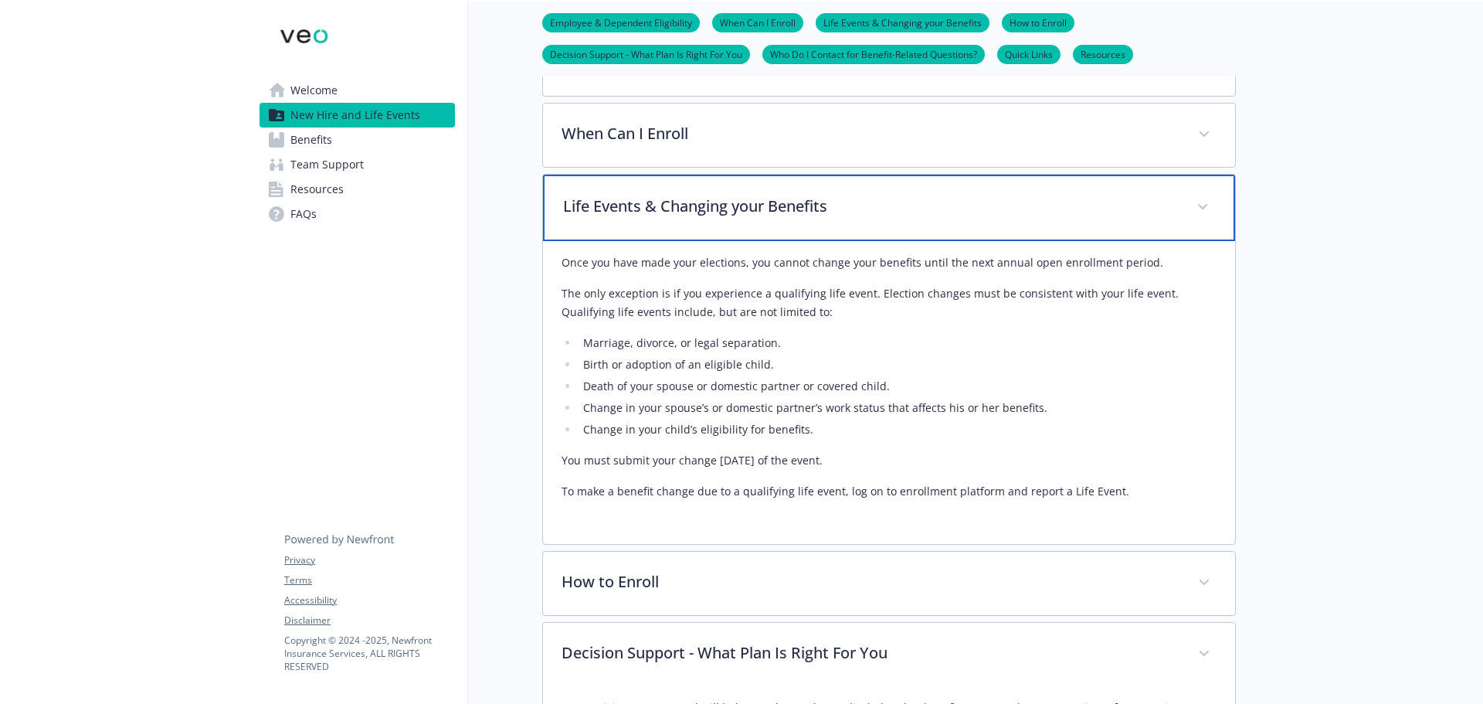
scroll to position [309, 0]
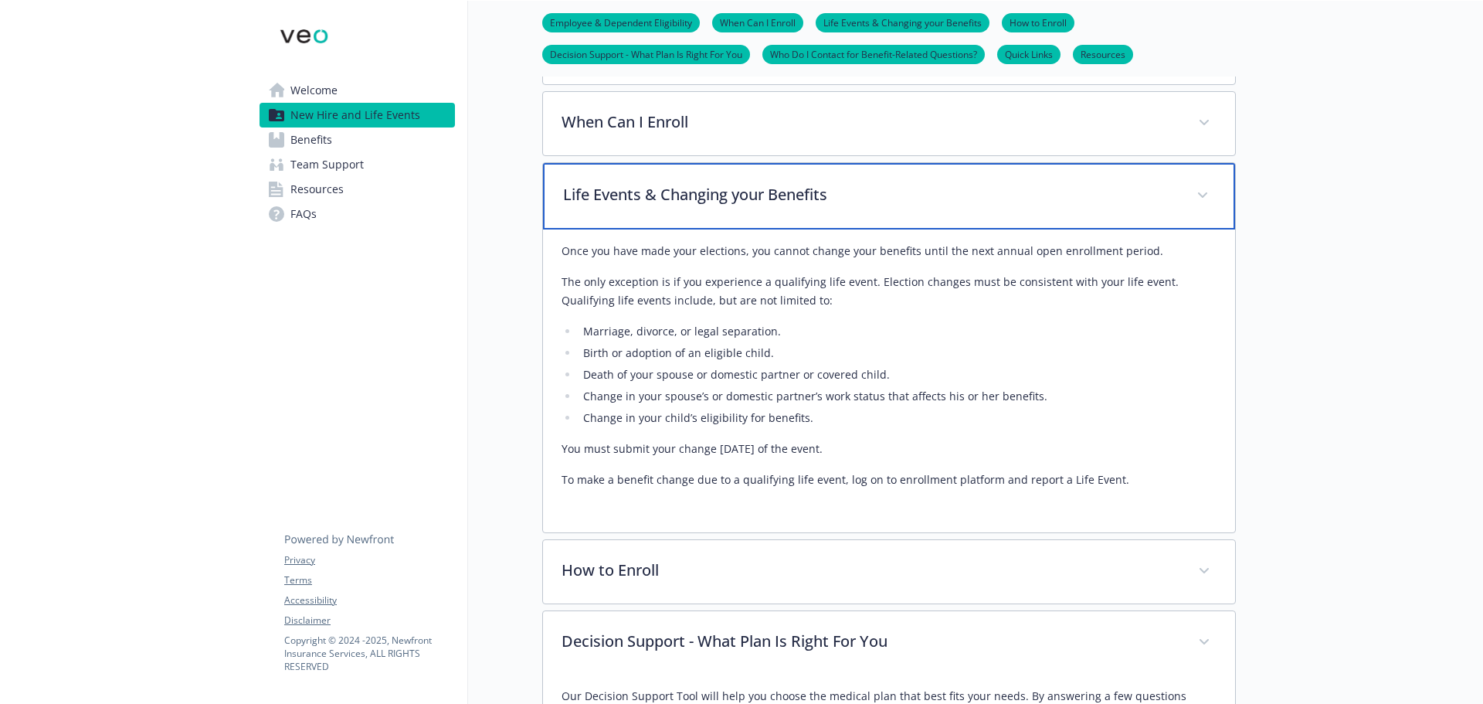
click at [669, 204] on p "Life Events & Changing your Benefits" at bounding box center [870, 194] width 615 height 23
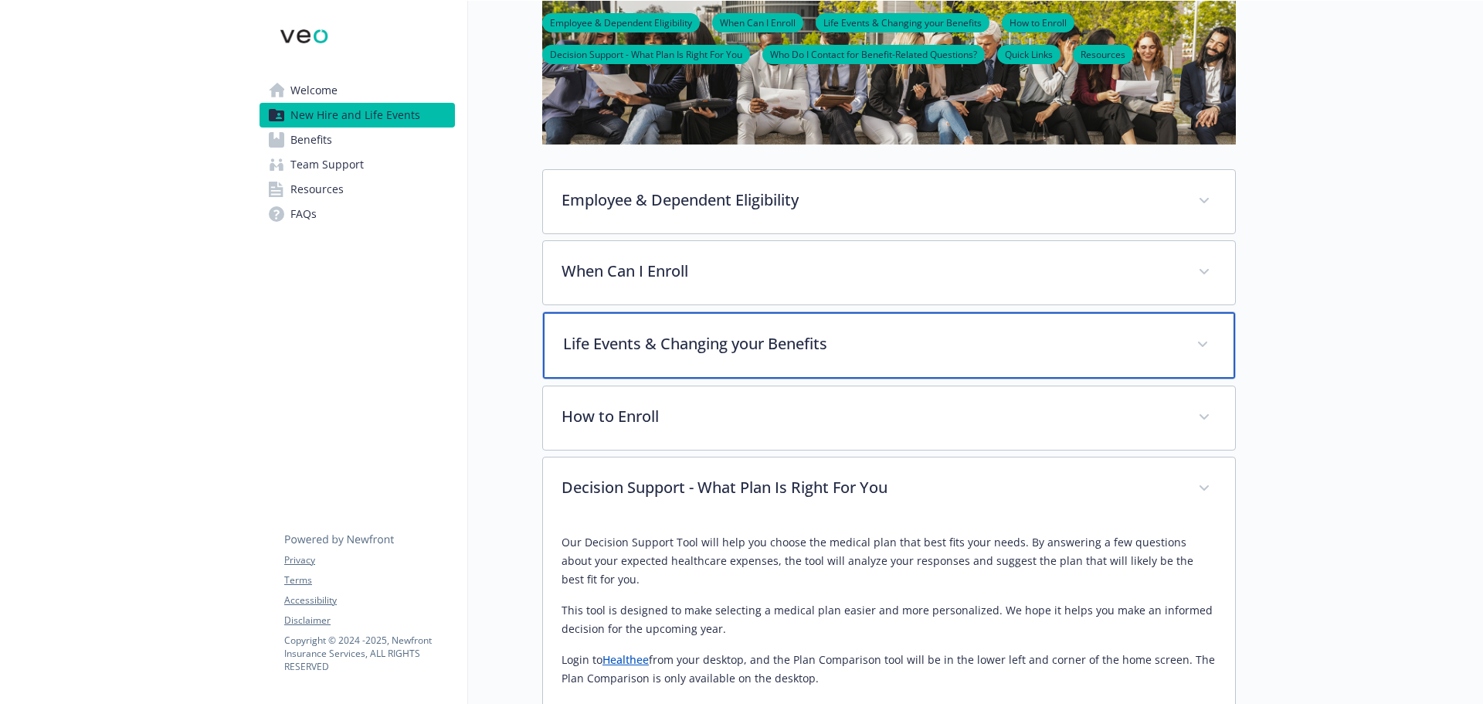
scroll to position [0, 0]
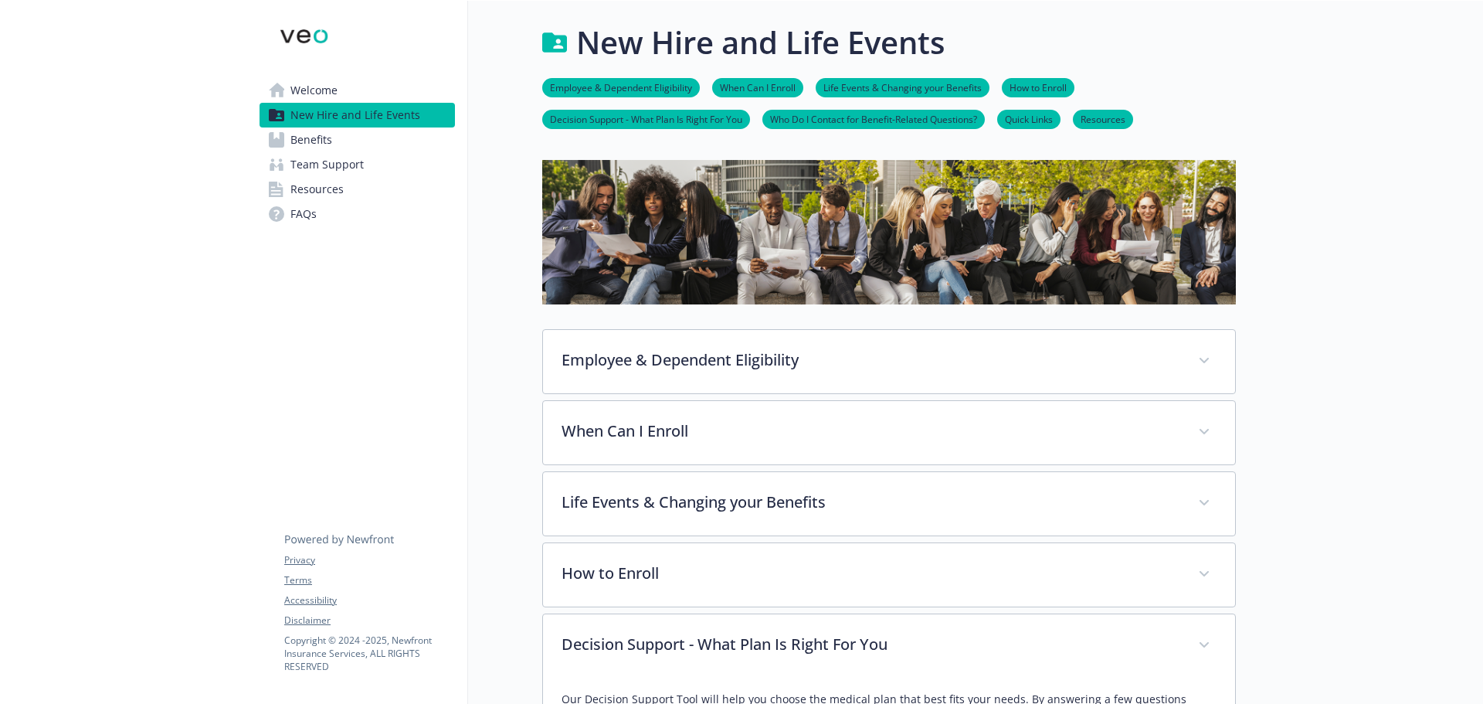
click at [303, 134] on span "Benefits" at bounding box center [311, 139] width 42 height 25
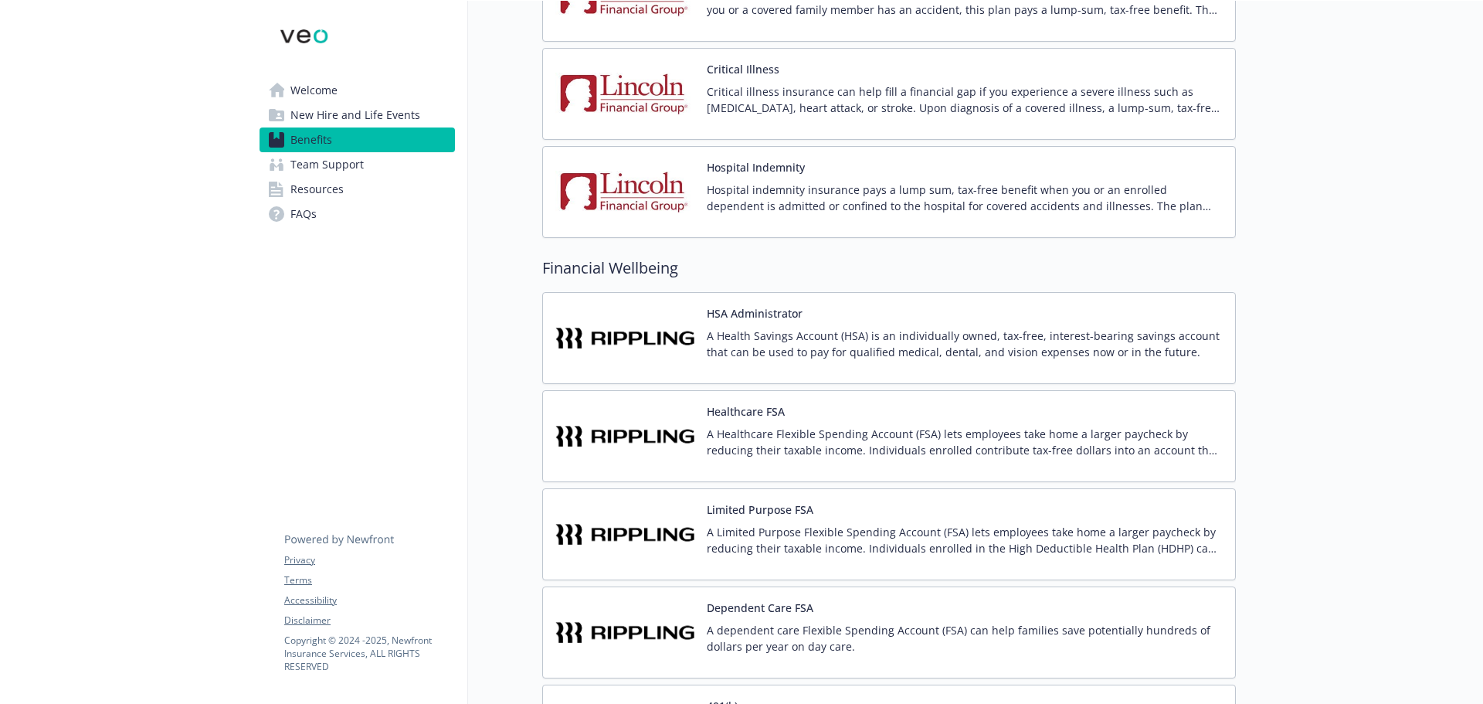
scroll to position [1700, 0]
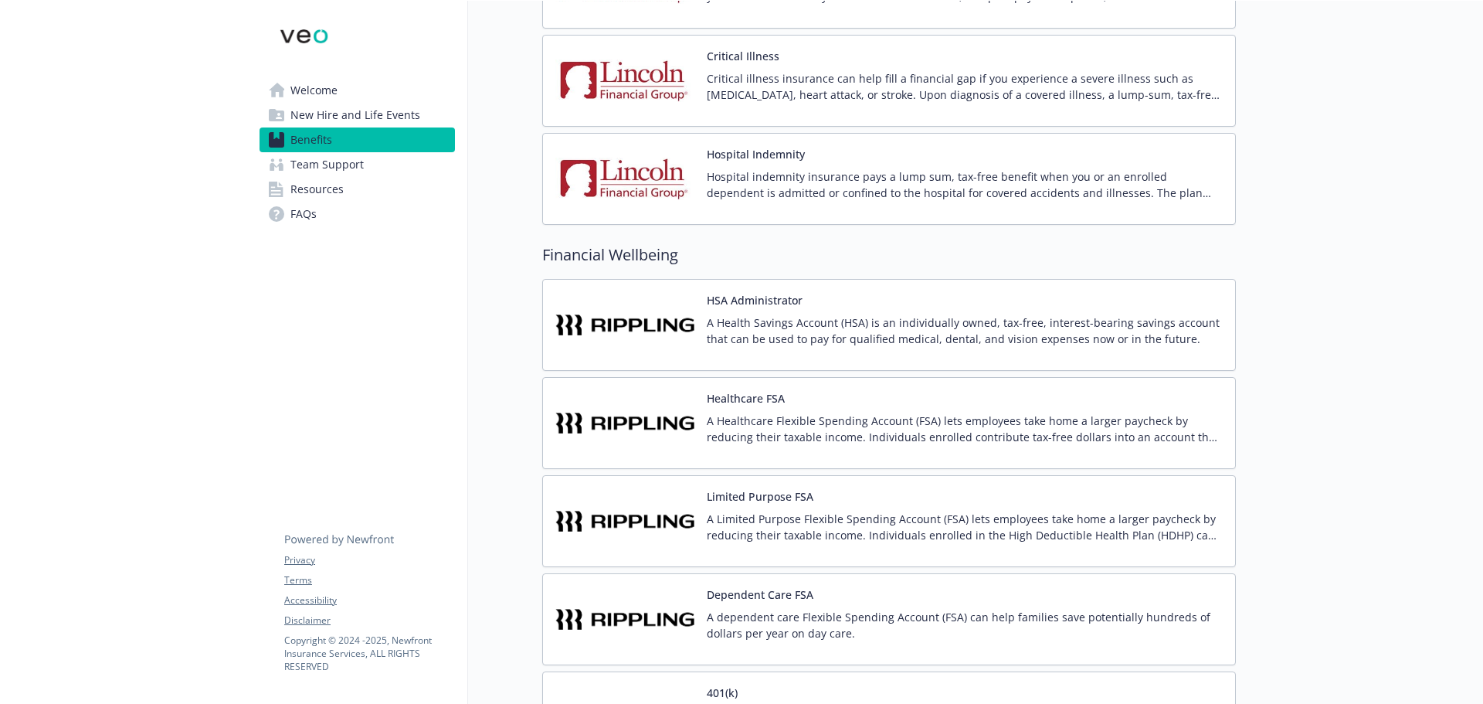
click at [788, 328] on p "A Health Savings Account (HSA) is an individually owned, tax-free, interest-bea…" at bounding box center [965, 330] width 516 height 32
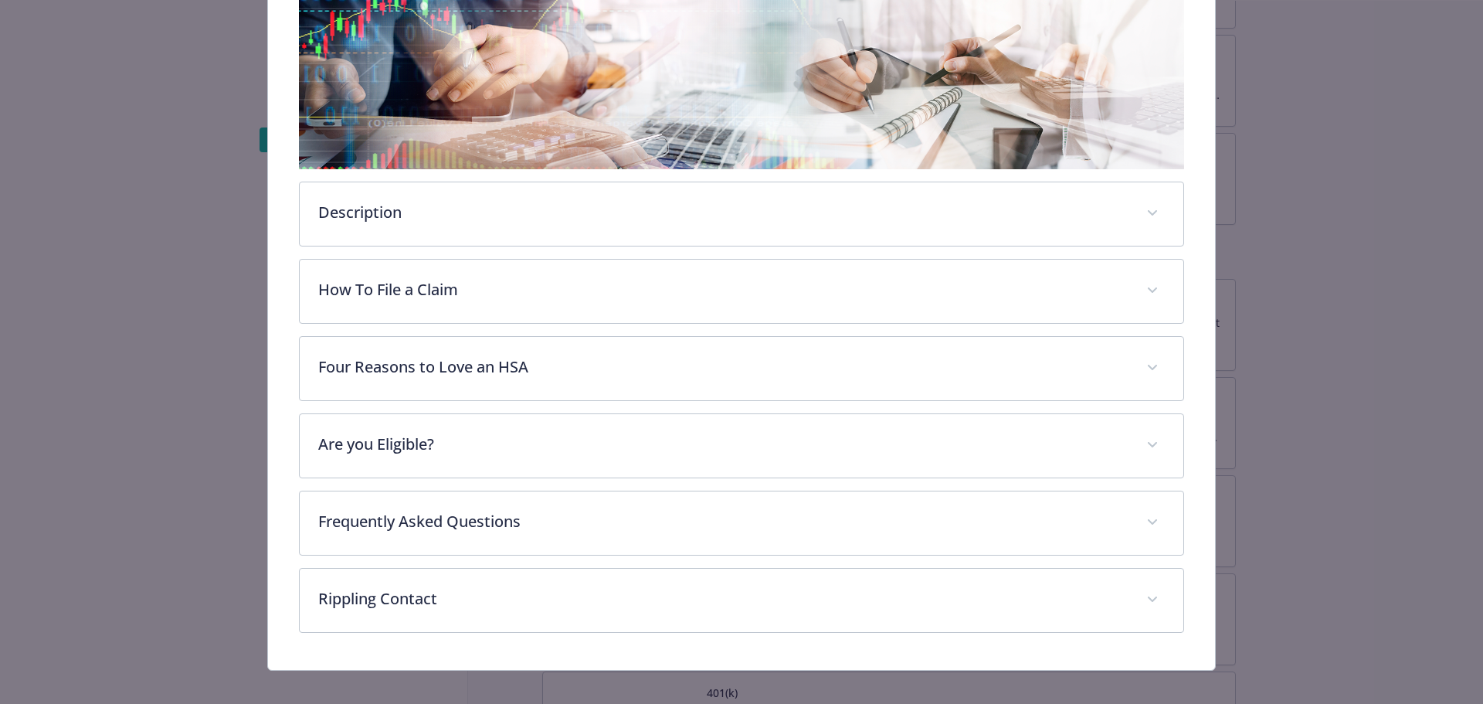
scroll to position [290, 0]
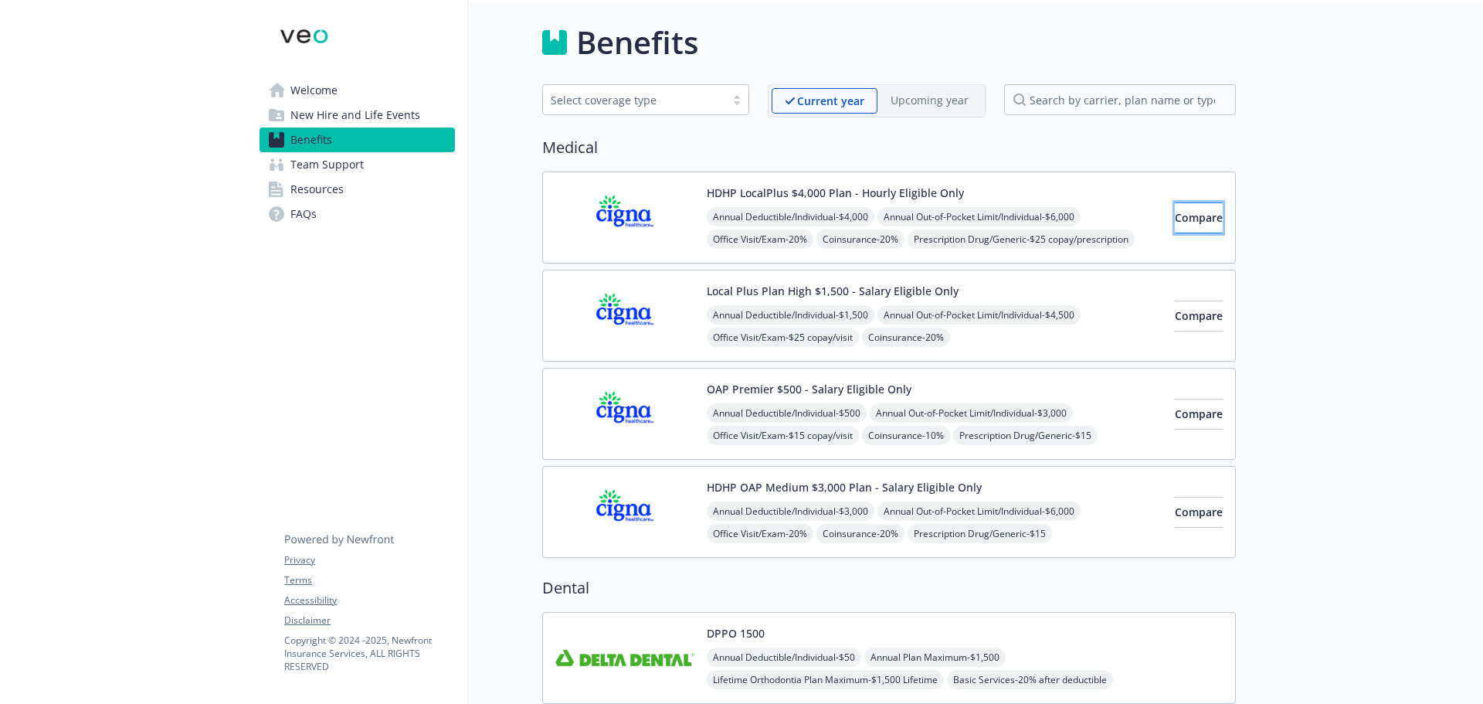
click at [1175, 225] on button "Compare" at bounding box center [1199, 217] width 48 height 31
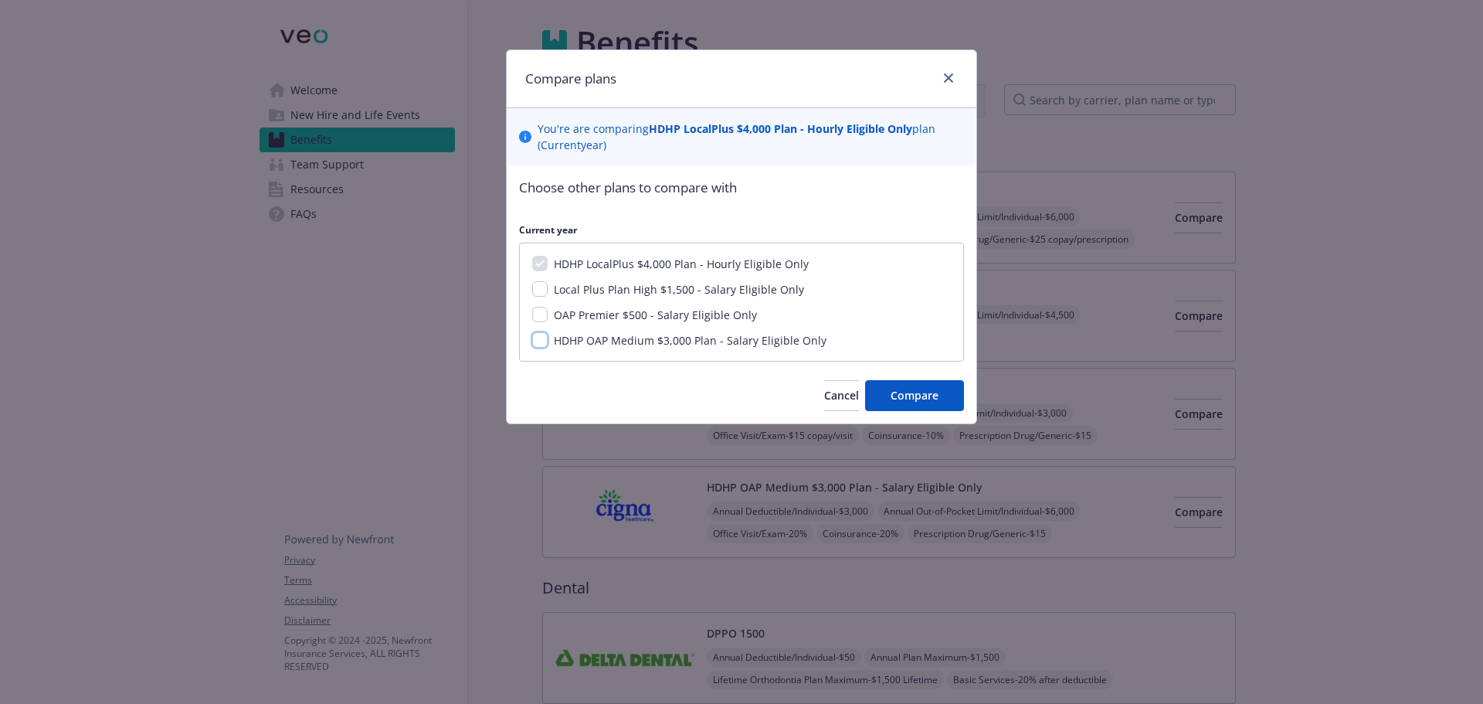
click at [545, 339] on input "HDHP OAP Medium $3,000 Plan - Salary Eligible Only" at bounding box center [539, 339] width 15 height 15
checkbox input "true"
click at [889, 399] on button "Compare" at bounding box center [914, 395] width 99 height 31
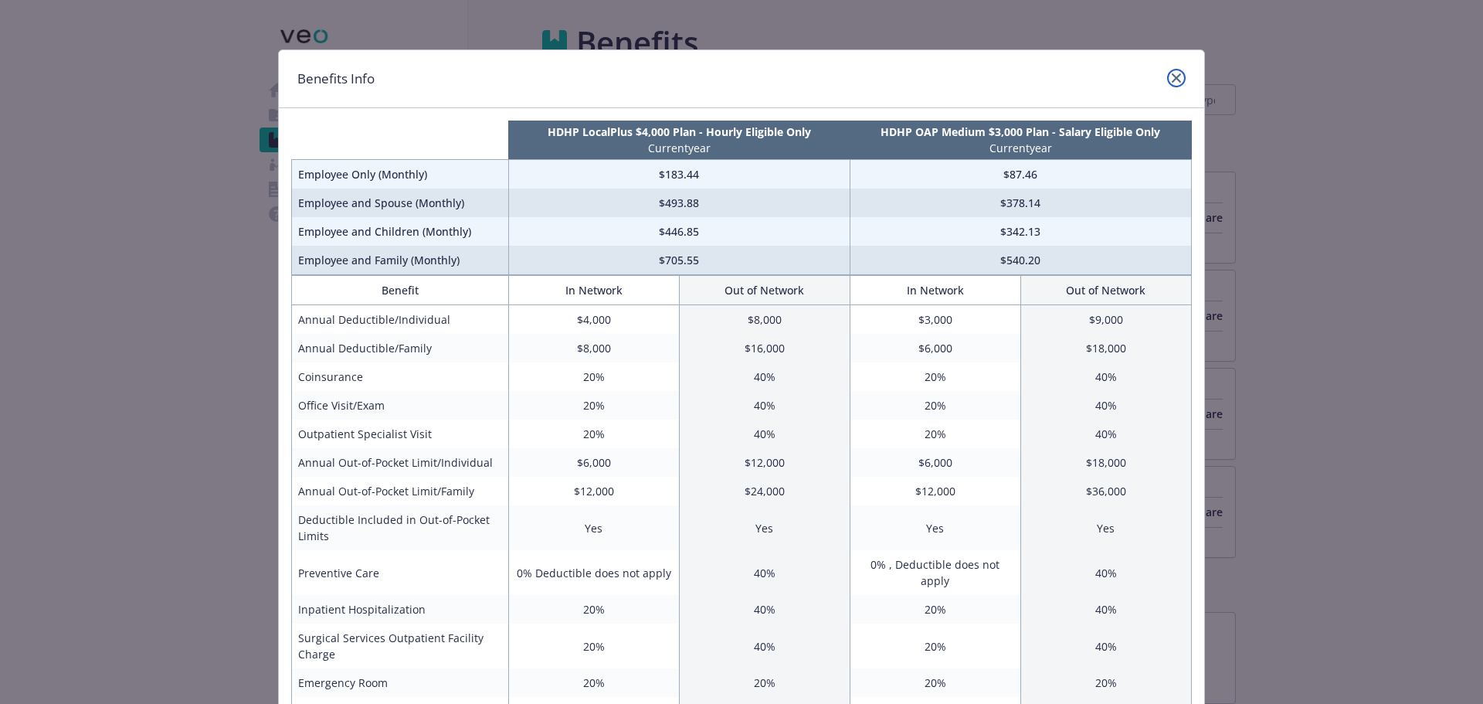
drag, startPoint x: 1172, startPoint y: 75, endPoint x: 1198, endPoint y: 84, distance: 27.9
click at [1172, 75] on icon "close" at bounding box center [1176, 77] width 9 height 9
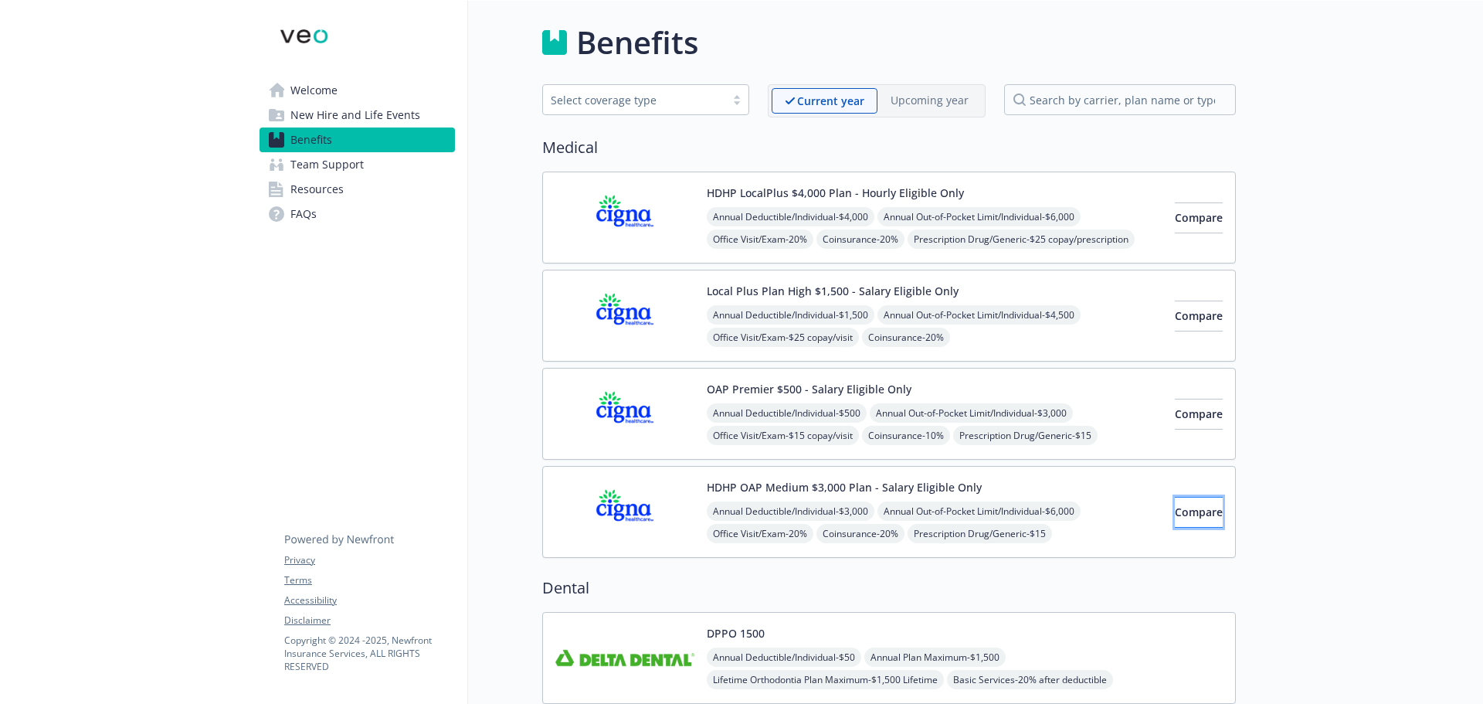
click at [1187, 513] on span "Compare" at bounding box center [1199, 511] width 48 height 15
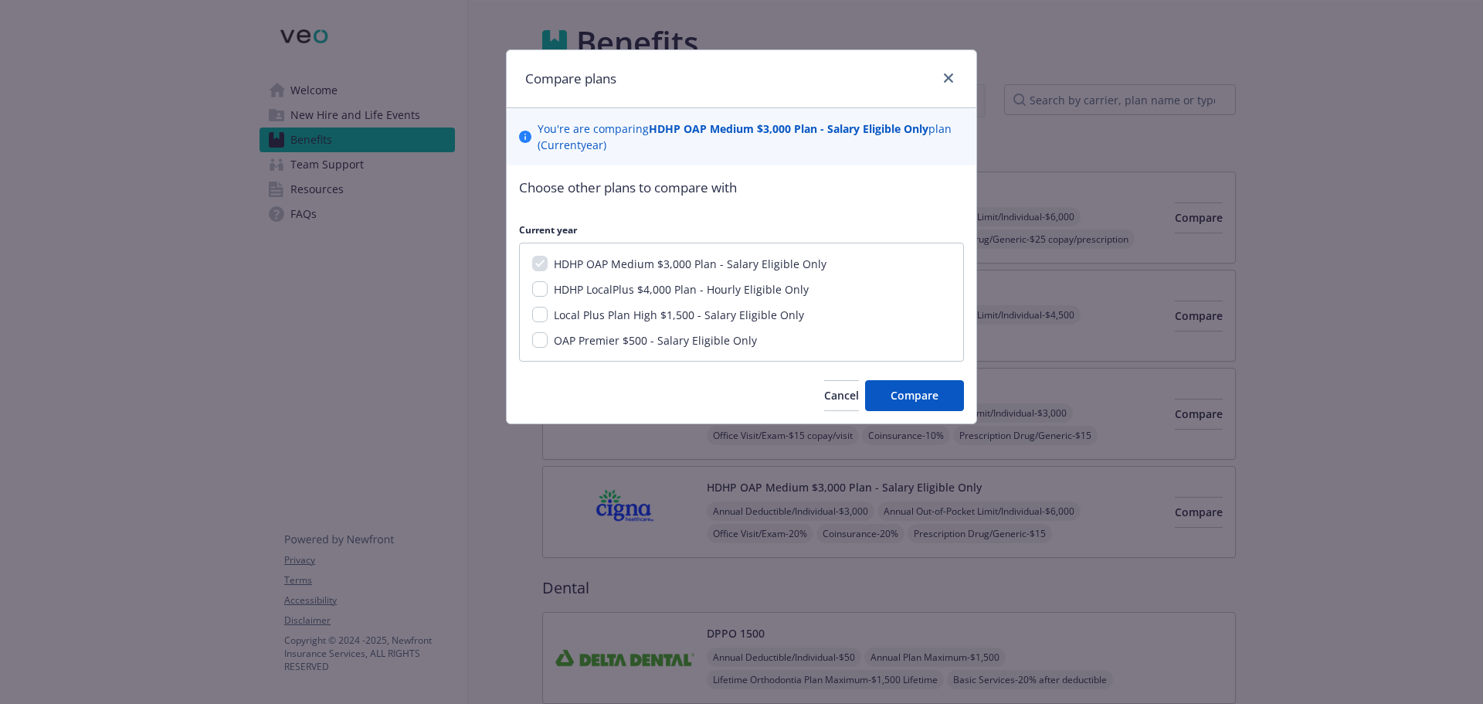
click at [941, 71] on div at bounding box center [945, 79] width 25 height 20
click at [949, 71] on link "close" at bounding box center [948, 78] width 19 height 19
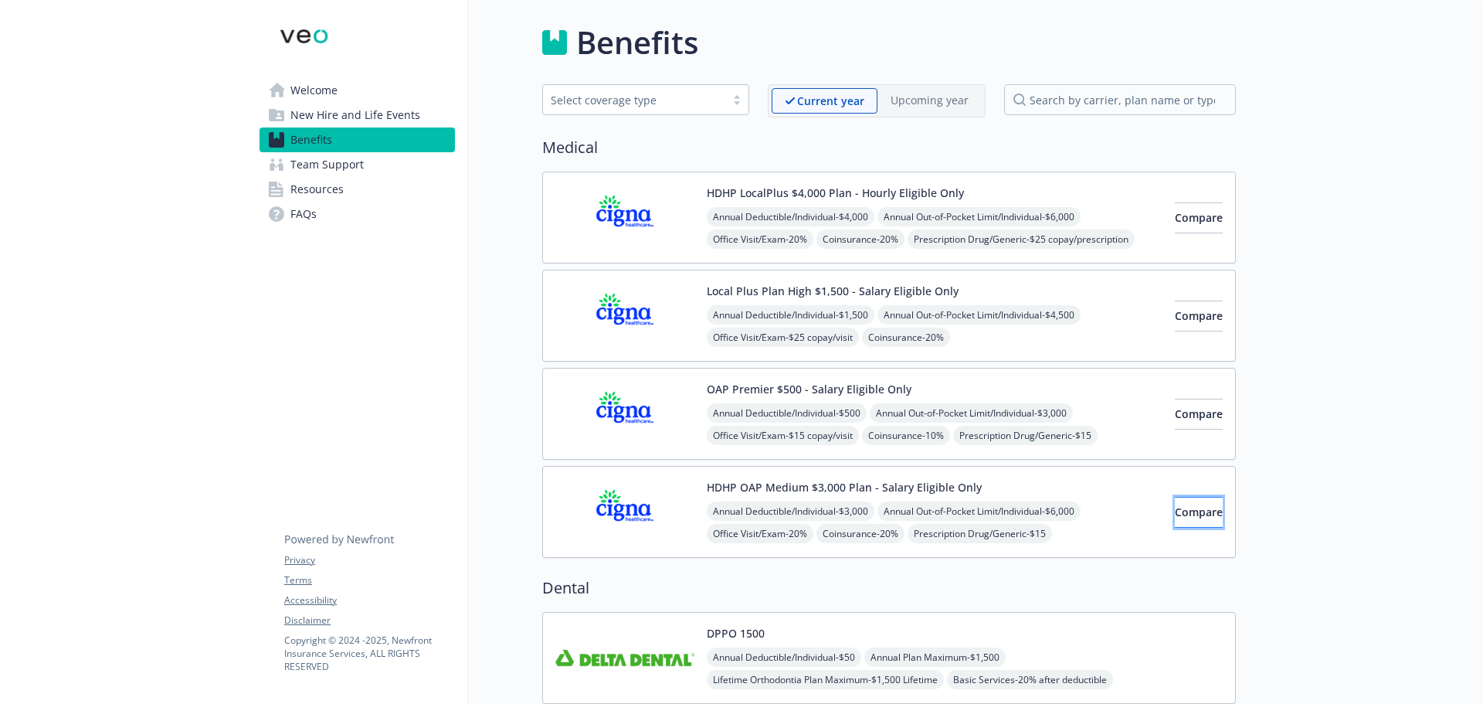
click at [1177, 511] on span "Compare" at bounding box center [1199, 511] width 48 height 15
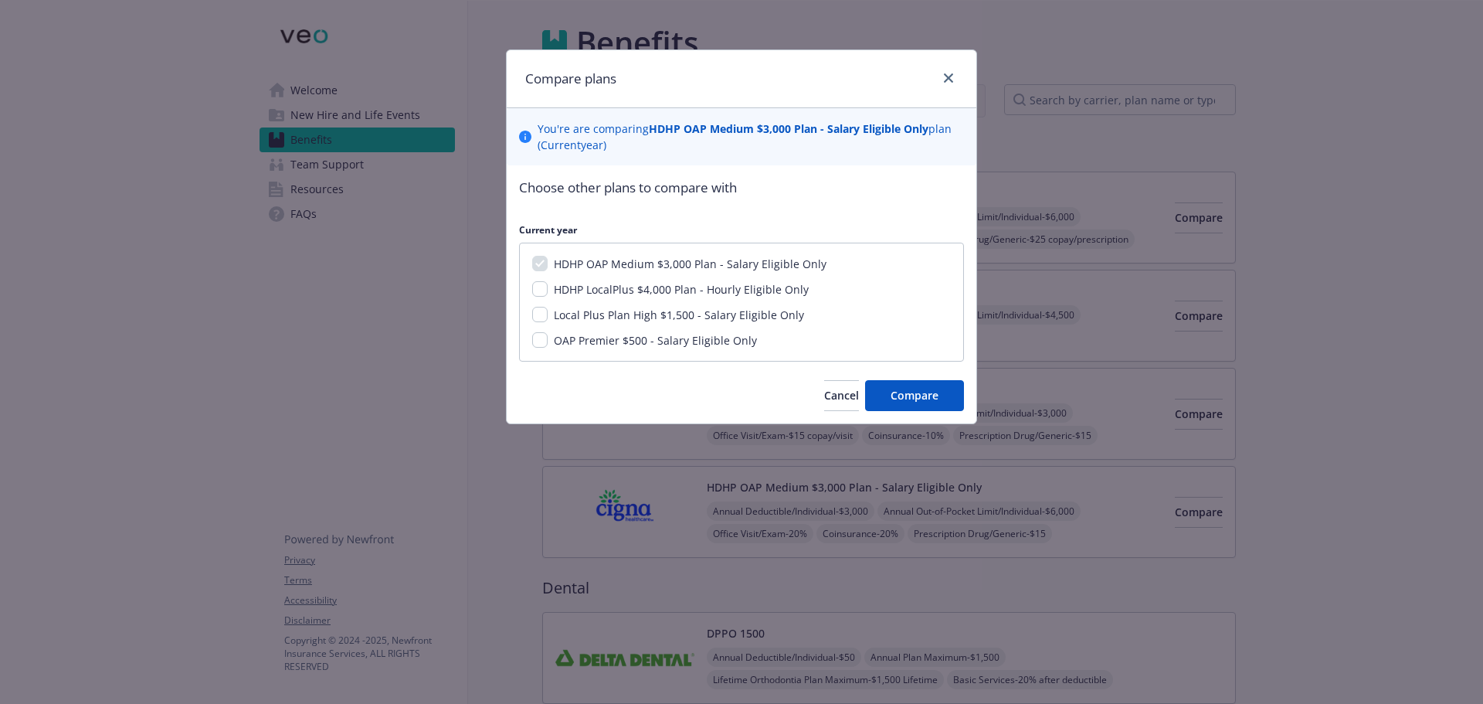
click at [550, 286] on div "HDHP LocalPlus $4,000 Plan - Hourly Eligible Only" at bounding box center [680, 289] width 264 height 16
click at [539, 290] on input "HDHP LocalPlus $4,000 Plan - Hourly Eligible Only" at bounding box center [539, 288] width 15 height 15
checkbox input "true"
click at [897, 401] on span "Compare" at bounding box center [915, 395] width 48 height 15
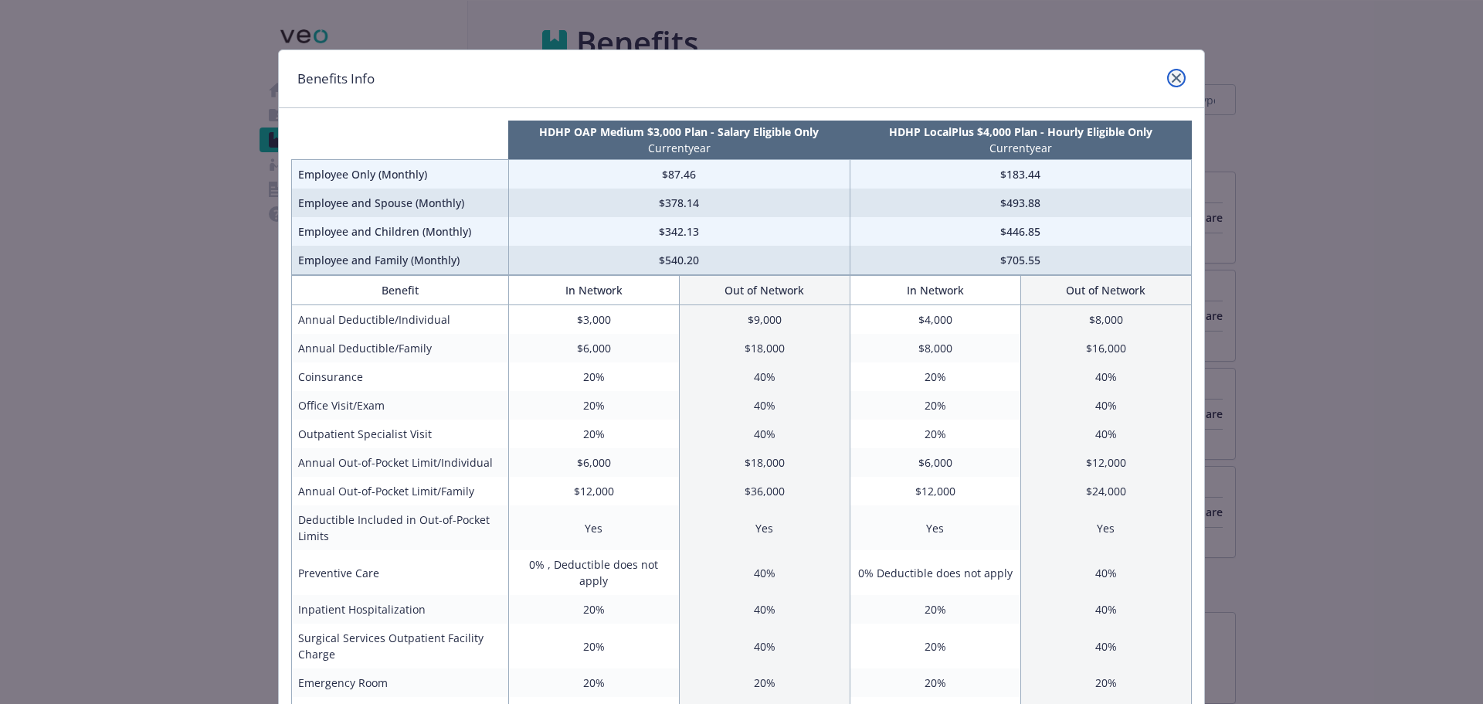
click at [1172, 76] on icon "close" at bounding box center [1176, 77] width 9 height 9
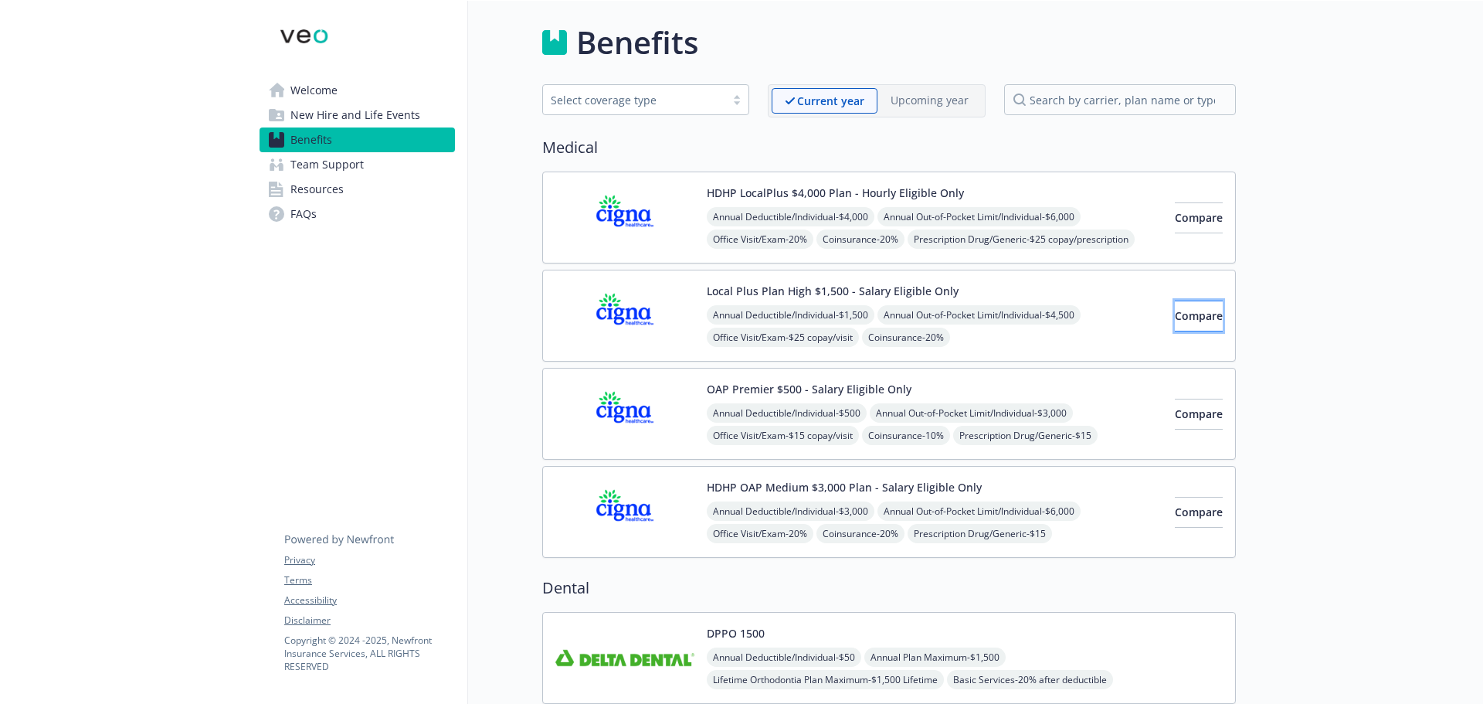
click at [1199, 320] on button "Compare" at bounding box center [1199, 316] width 48 height 31
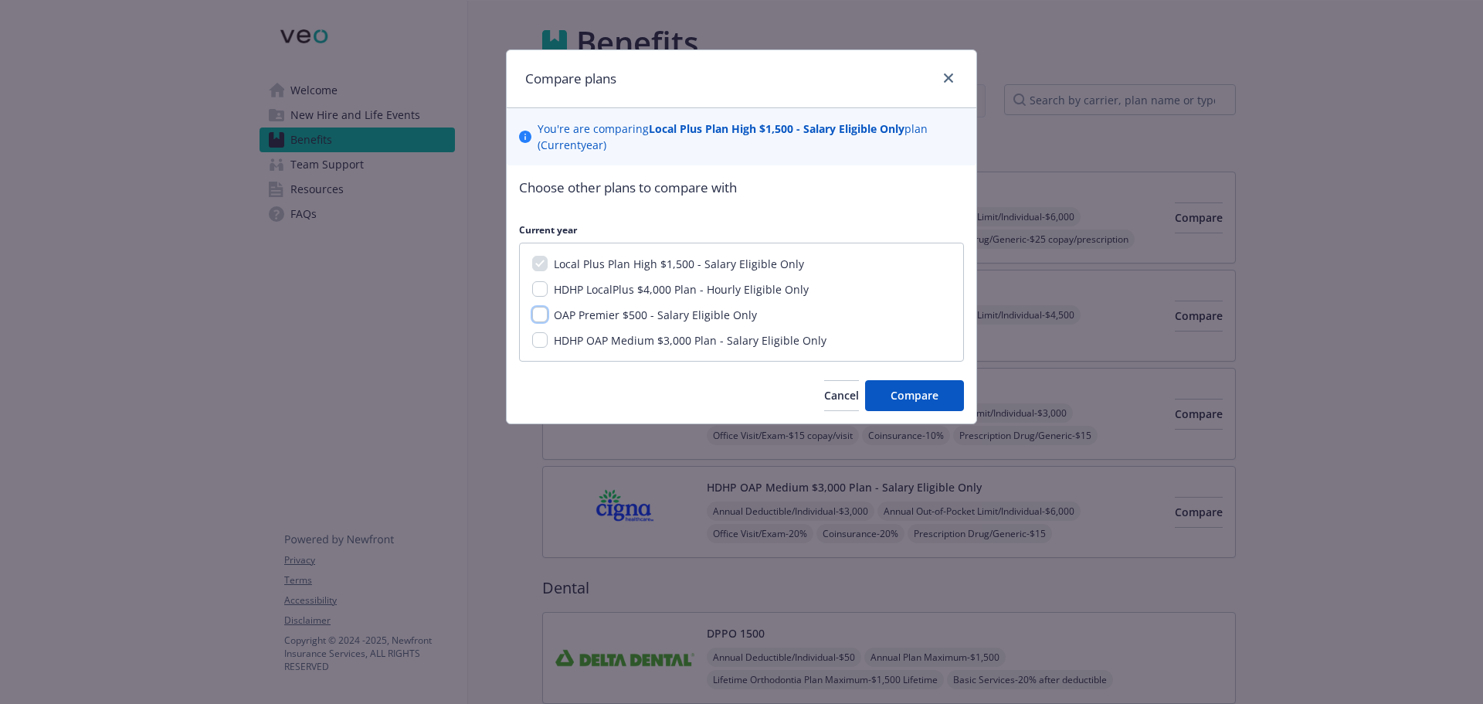
click at [541, 312] on input "OAP Premier $500 - Salary Eligible Only" at bounding box center [539, 314] width 15 height 15
checkbox input "true"
click at [905, 389] on span "Compare" at bounding box center [915, 395] width 48 height 15
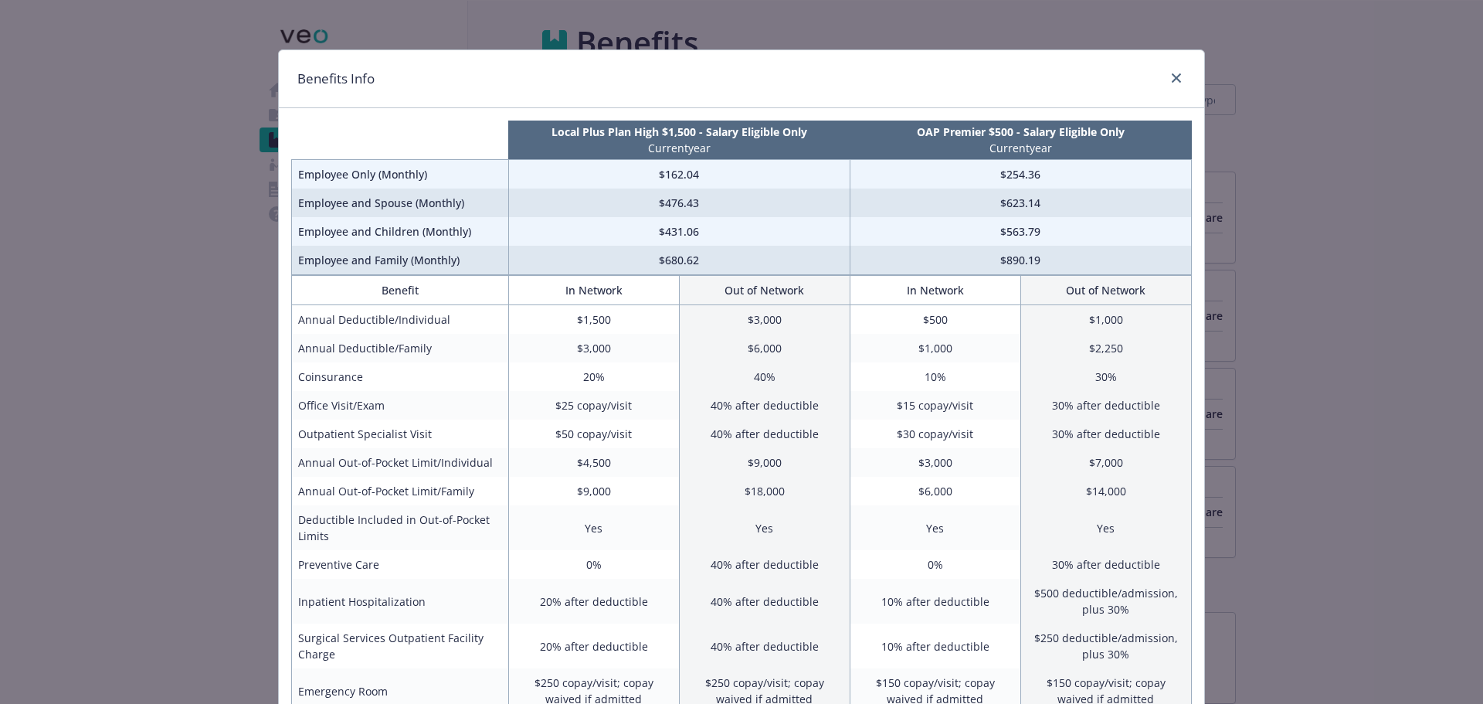
click at [1310, 151] on div "Benefits Info Local Plus Plan High $1,500 - Salary Eligible Only Current year O…" at bounding box center [741, 352] width 1483 height 704
drag, startPoint x: 1166, startPoint y: 73, endPoint x: 1192, endPoint y: 80, distance: 27.2
click at [1172, 73] on icon "close" at bounding box center [1176, 77] width 9 height 9
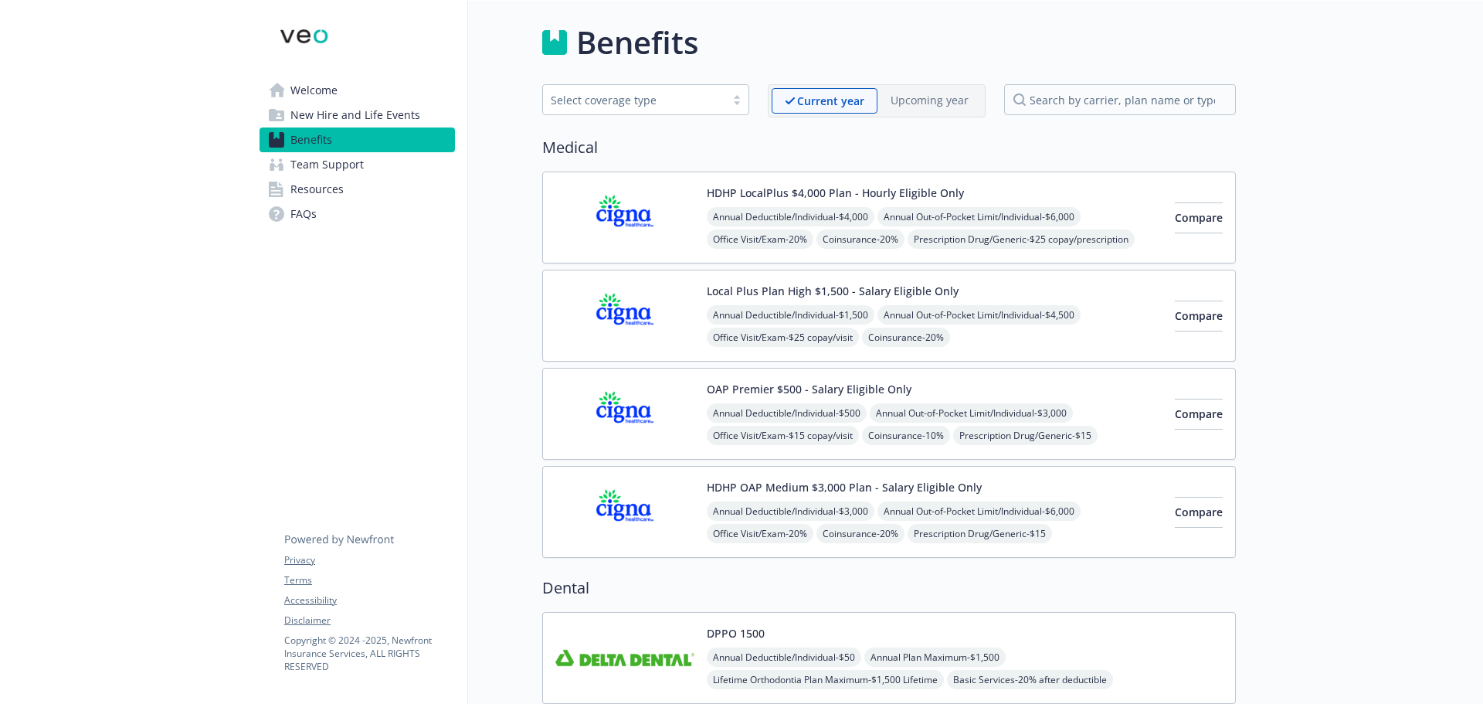
drag, startPoint x: 1320, startPoint y: 122, endPoint x: 972, endPoint y: 19, distance: 363.5
click at [1182, 310] on span "Compare" at bounding box center [1199, 315] width 48 height 15
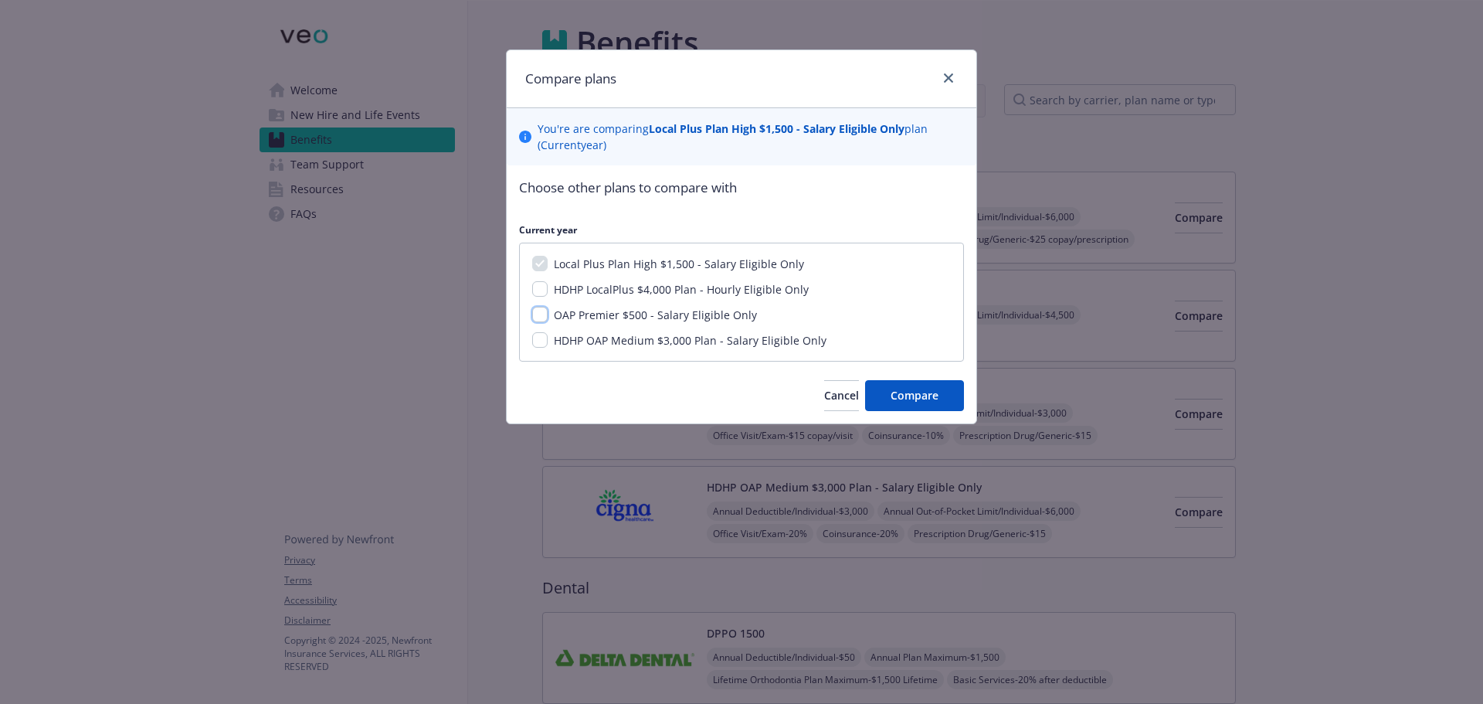
click at [543, 317] on input "OAP Premier $500 - Salary Eligible Only" at bounding box center [539, 314] width 15 height 15
checkbox input "true"
click at [542, 340] on input "HDHP OAP Medium $3,000 Plan - Salary Eligible Only" at bounding box center [539, 339] width 15 height 15
checkbox input "true"
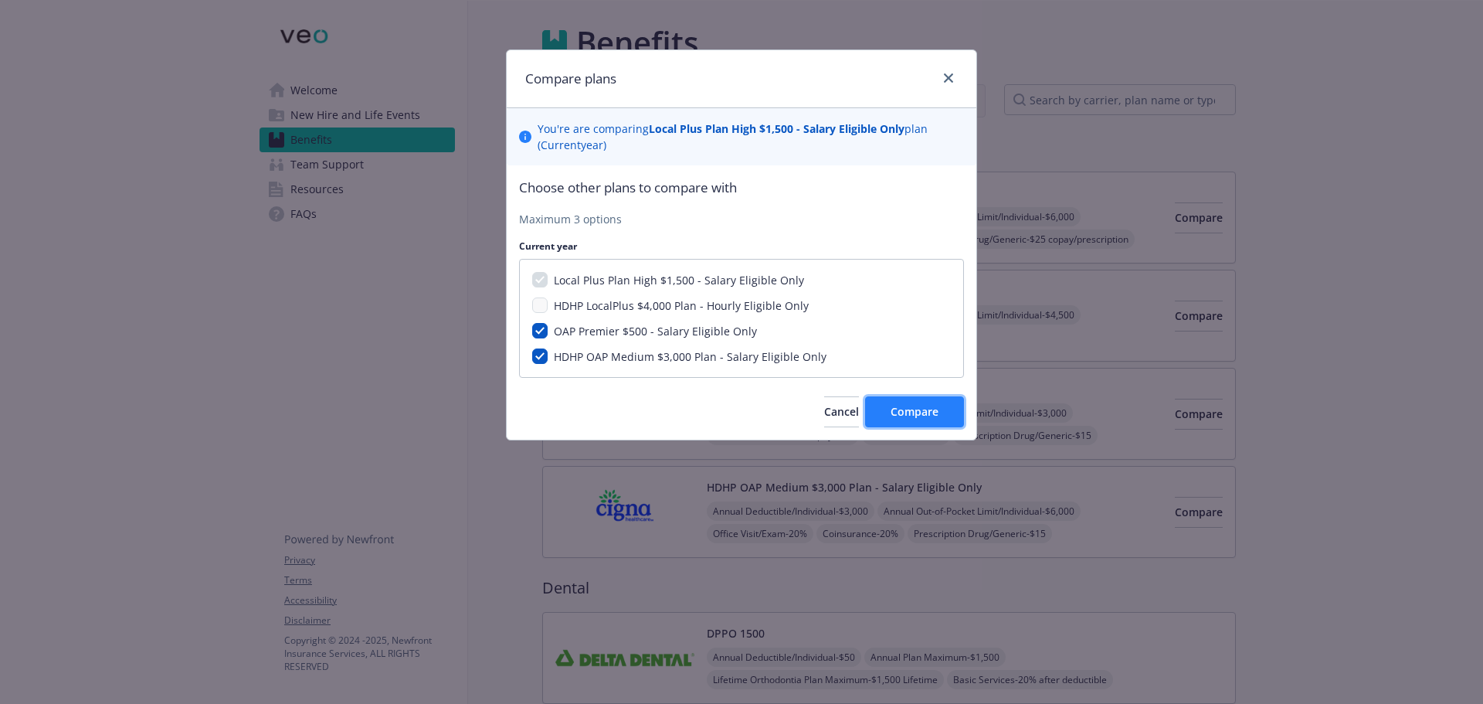
click at [947, 409] on button "Compare" at bounding box center [914, 411] width 99 height 31
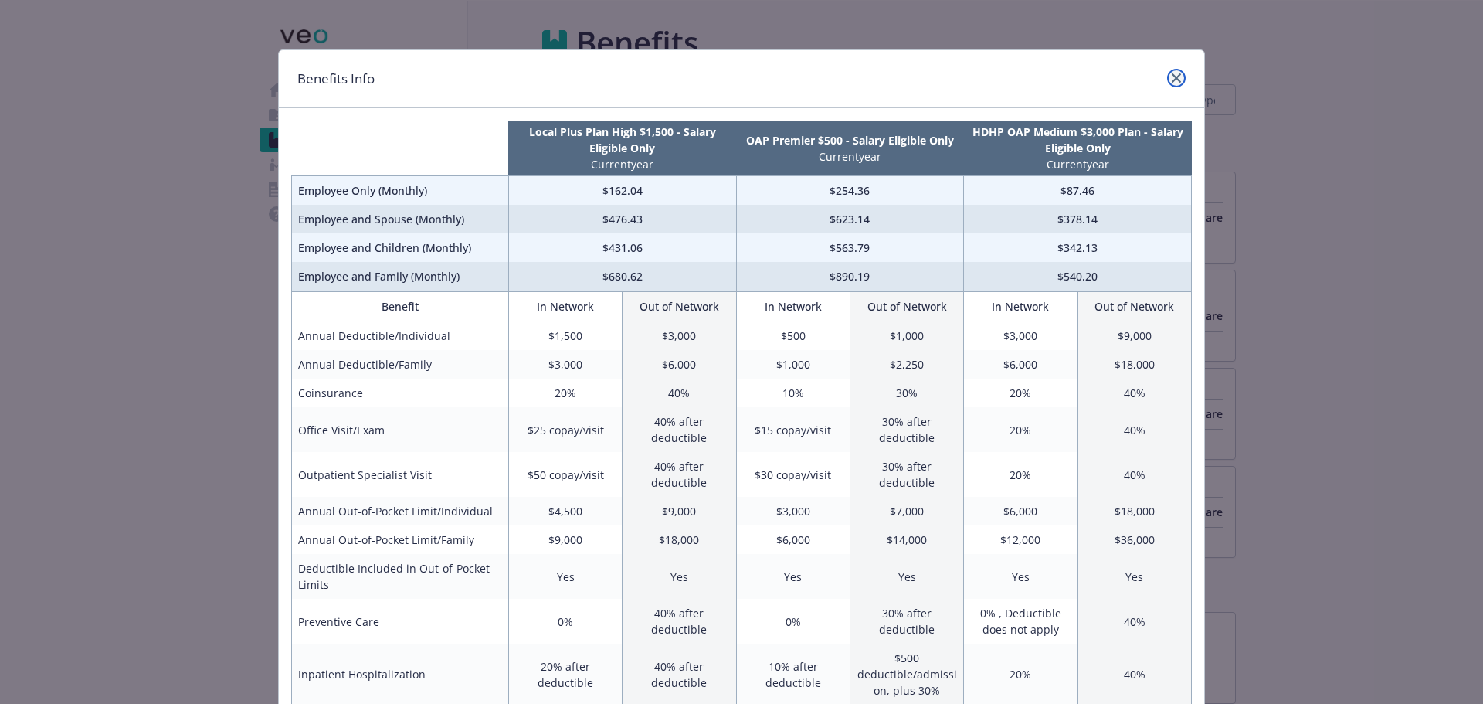
click at [1167, 80] on link "close" at bounding box center [1176, 78] width 19 height 19
